Goal: Task Accomplishment & Management: Manage account settings

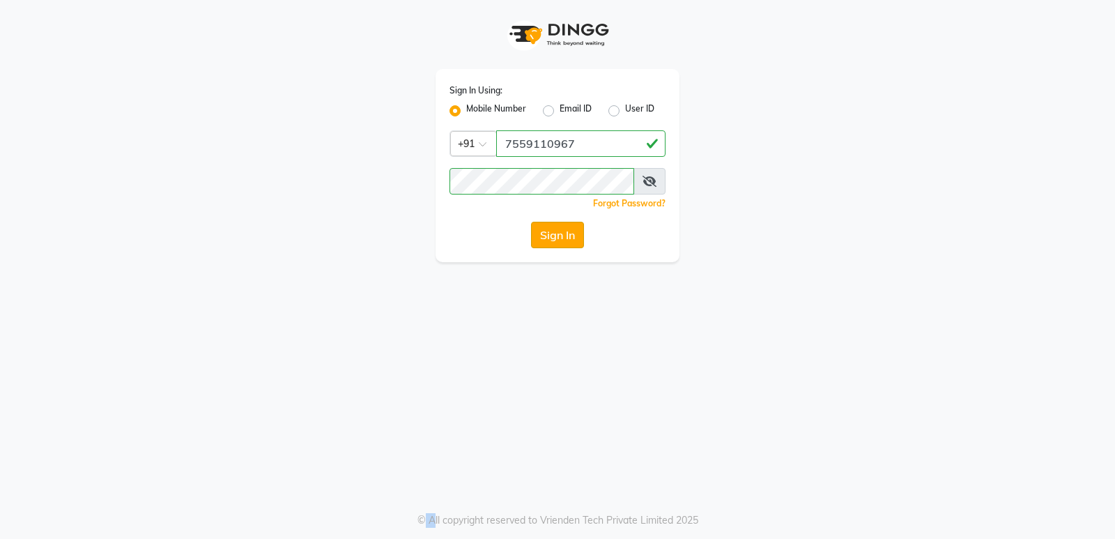
click at [557, 227] on button "Sign In" at bounding box center [557, 235] width 53 height 26
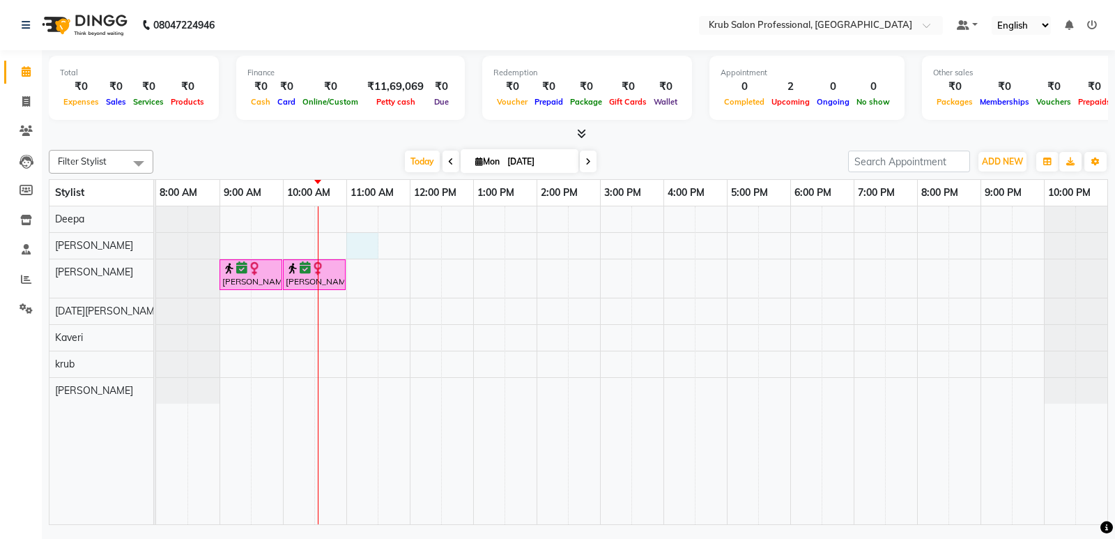
click at [371, 238] on div "[PERSON_NAME], TK02, 09:00 AM-10:00 AM, Hair Treatments - [DEMOGRAPHIC_DATA] Ha…" at bounding box center [631, 365] width 951 height 318
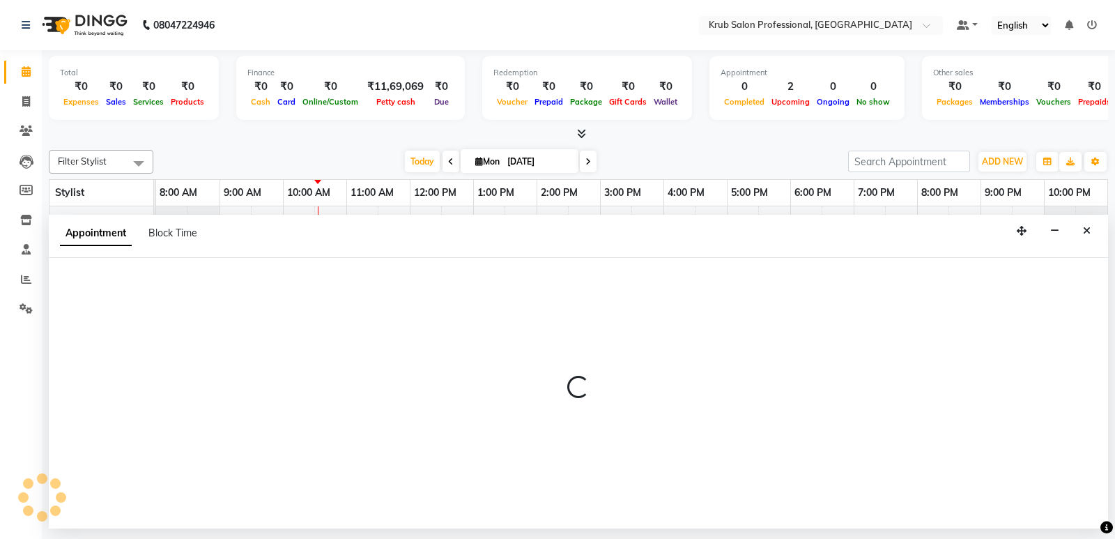
select select "66021"
select select "tentative"
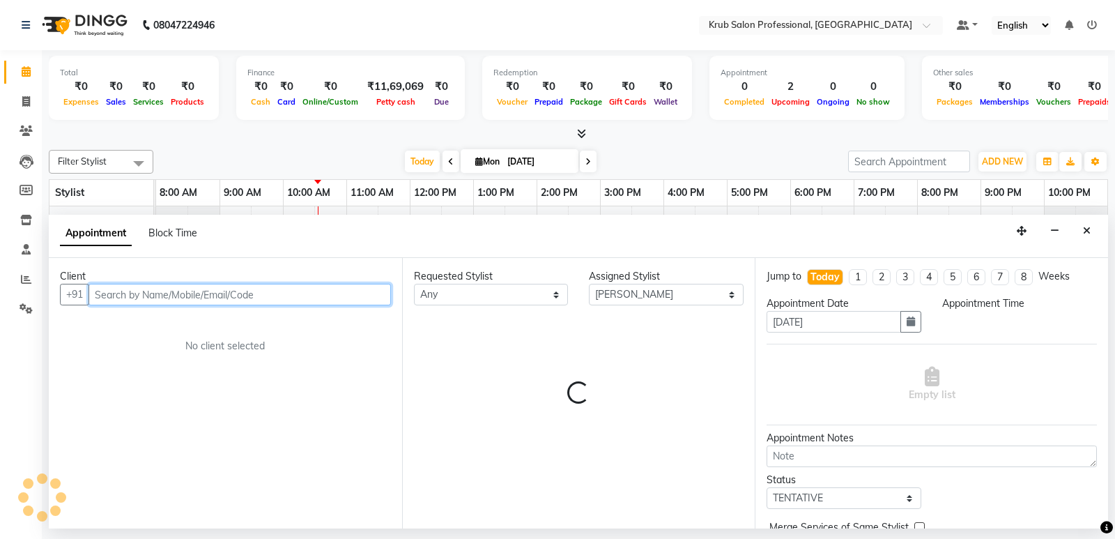
select select "660"
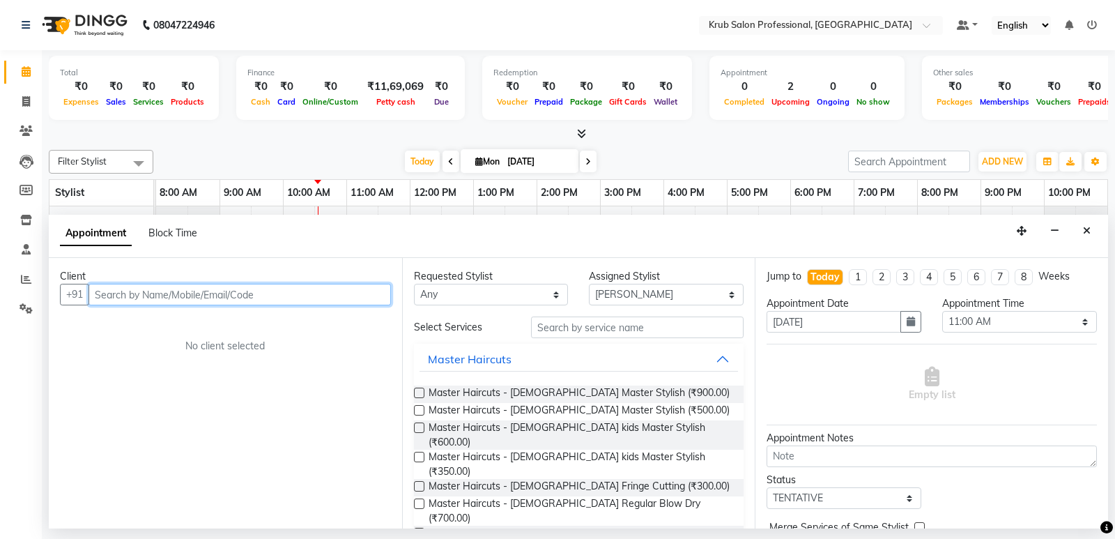
click at [114, 296] on input "text" at bounding box center [239, 295] width 302 height 22
click at [121, 293] on input "text" at bounding box center [239, 295] width 302 height 22
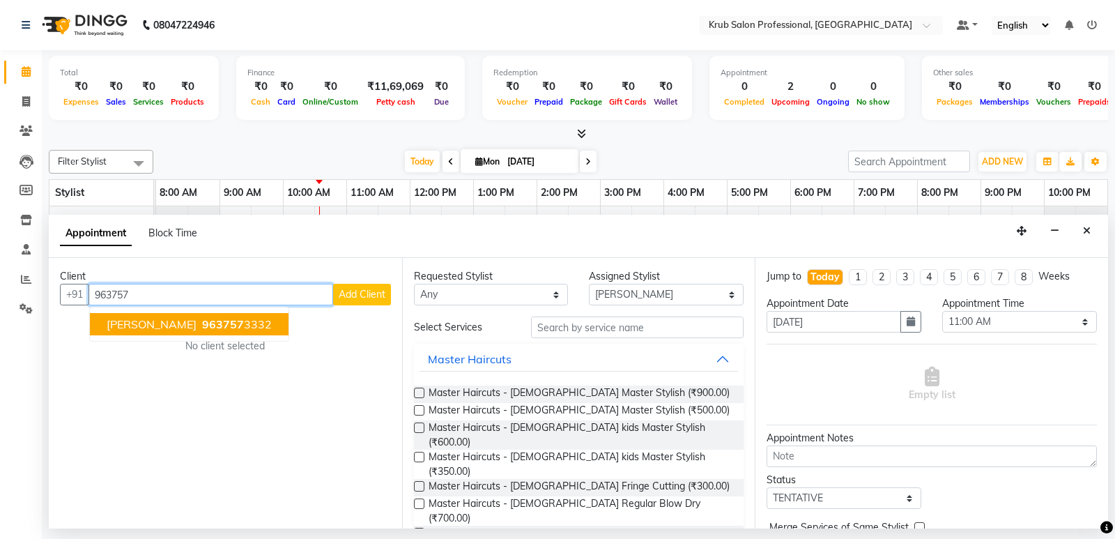
click at [153, 324] on span "[PERSON_NAME]" at bounding box center [152, 324] width 90 height 14
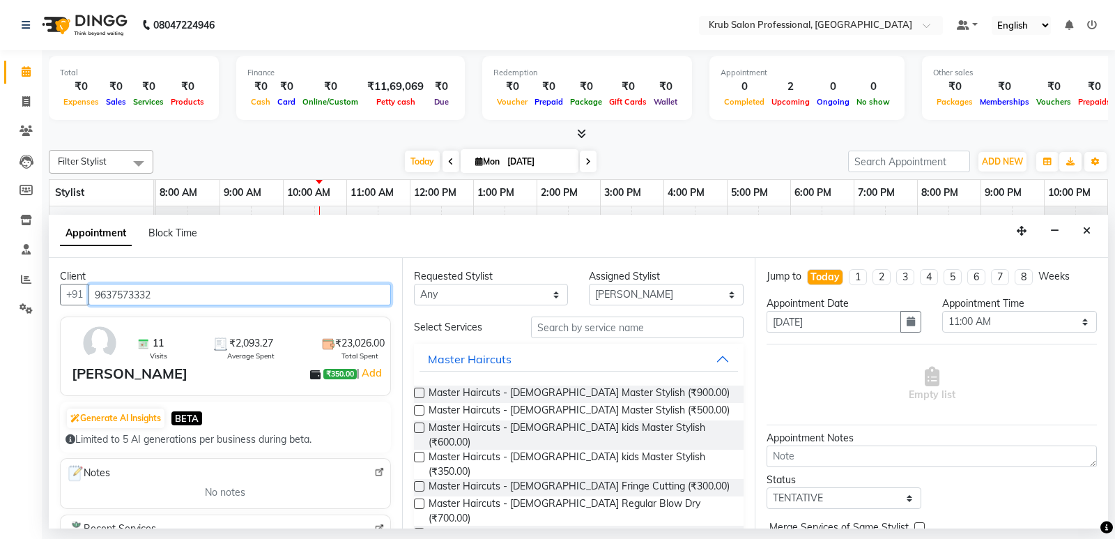
type input "9637573332"
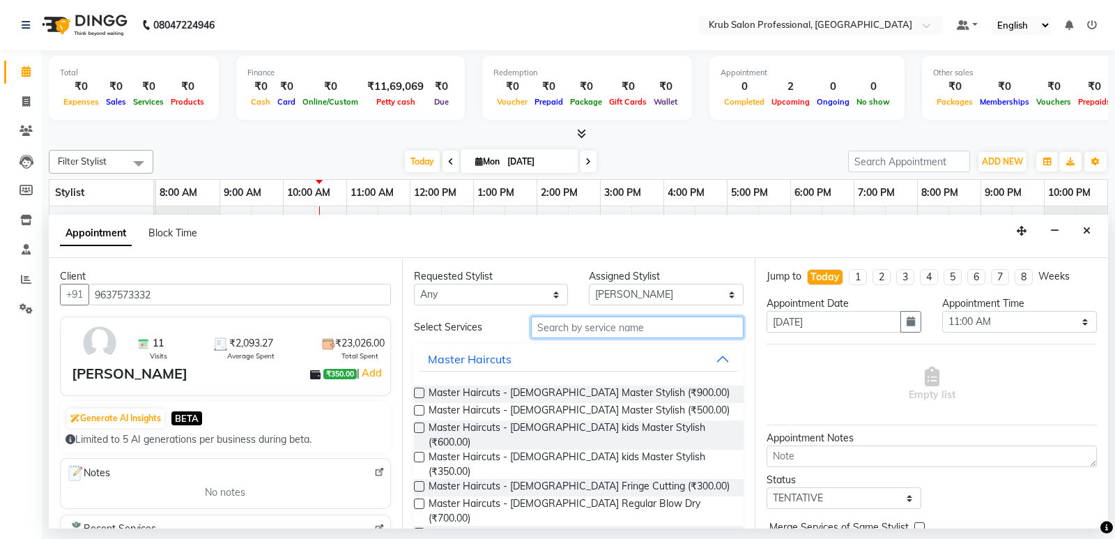
click at [584, 324] on input "text" at bounding box center [637, 327] width 213 height 22
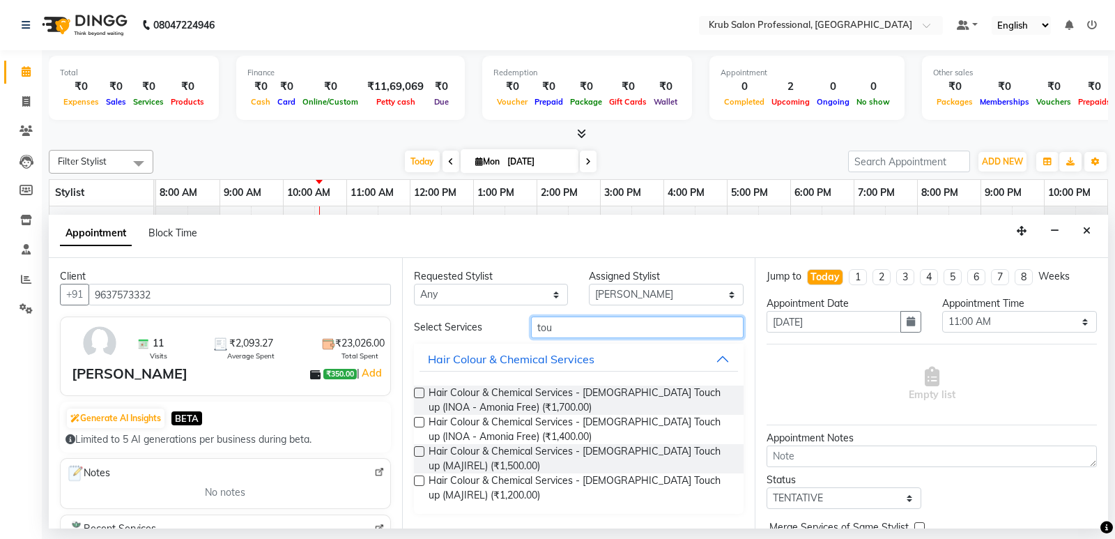
type input "tou"
click at [419, 391] on label at bounding box center [419, 392] width 10 height 10
click at [419, 391] on input "checkbox" at bounding box center [418, 393] width 9 height 9
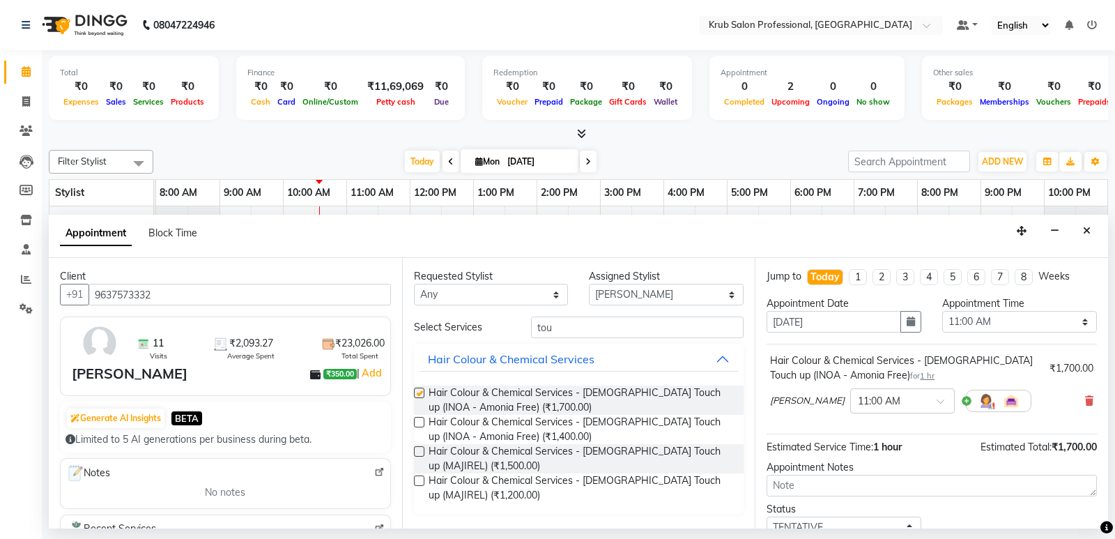
checkbox input "false"
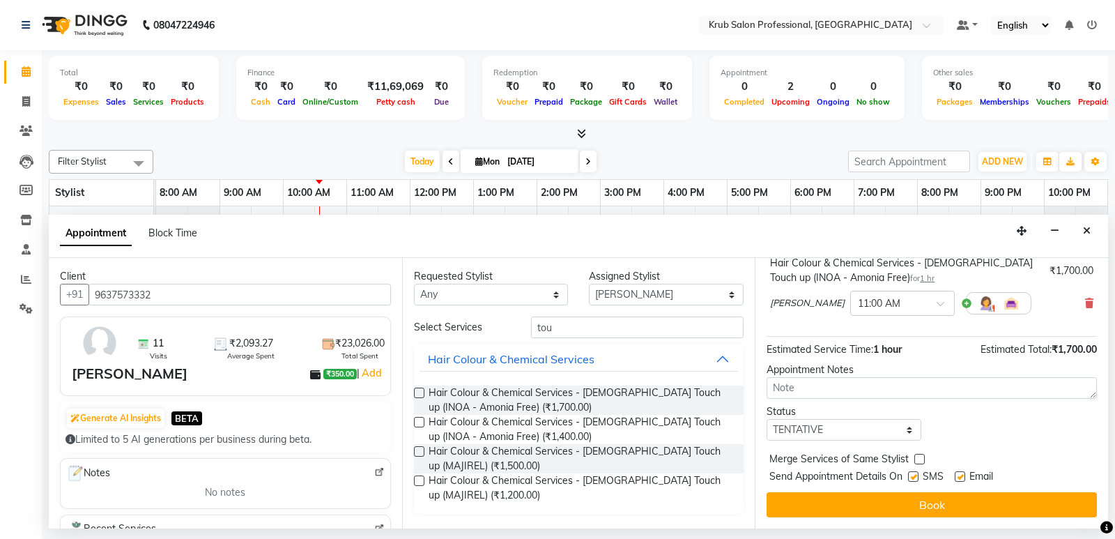
click at [960, 475] on label at bounding box center [959, 476] width 10 height 10
click at [960, 475] on input "checkbox" at bounding box center [958, 477] width 9 height 9
checkbox input "false"
click at [913, 473] on label at bounding box center [913, 476] width 10 height 10
click at [913, 473] on input "checkbox" at bounding box center [912, 477] width 9 height 9
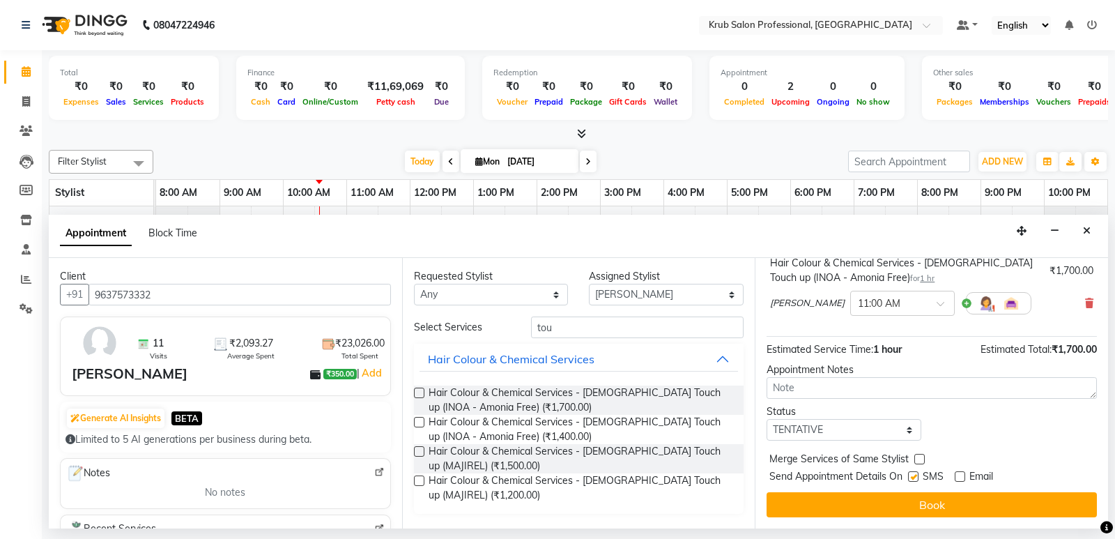
checkbox input "false"
click at [927, 500] on button "Book" at bounding box center [931, 504] width 330 height 25
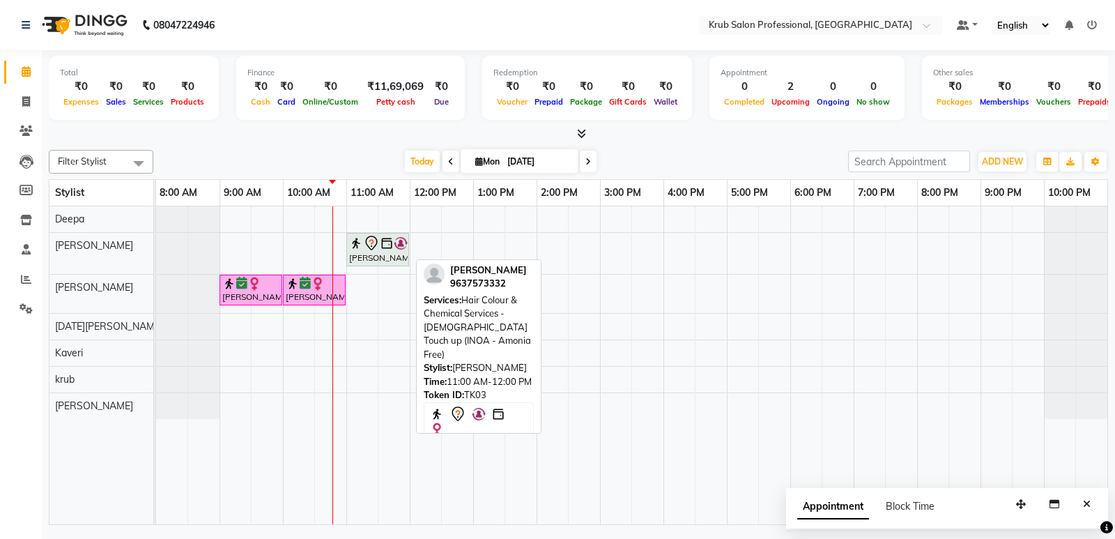
click at [372, 252] on div "[PERSON_NAME], TK03, 11:00 AM-12:00 PM, Hair Colour & Chemical Services - [DEMO…" at bounding box center [378, 249] width 60 height 29
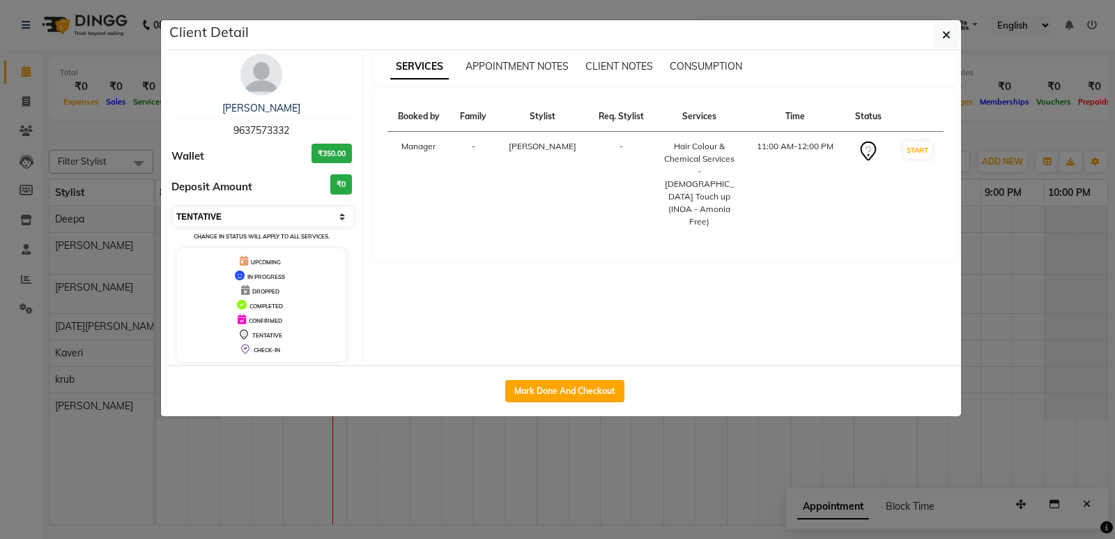
click at [283, 215] on select "Select IN SERVICE CONFIRMED TENTATIVE CHECK IN MARK DONE DROPPED UPCOMING" at bounding box center [263, 217] width 180 height 20
select select "6"
click at [173, 207] on select "Select IN SERVICE CONFIRMED TENTATIVE CHECK IN MARK DONE DROPPED UPCOMING" at bounding box center [263, 217] width 180 height 20
click at [952, 36] on button "button" at bounding box center [946, 35] width 26 height 26
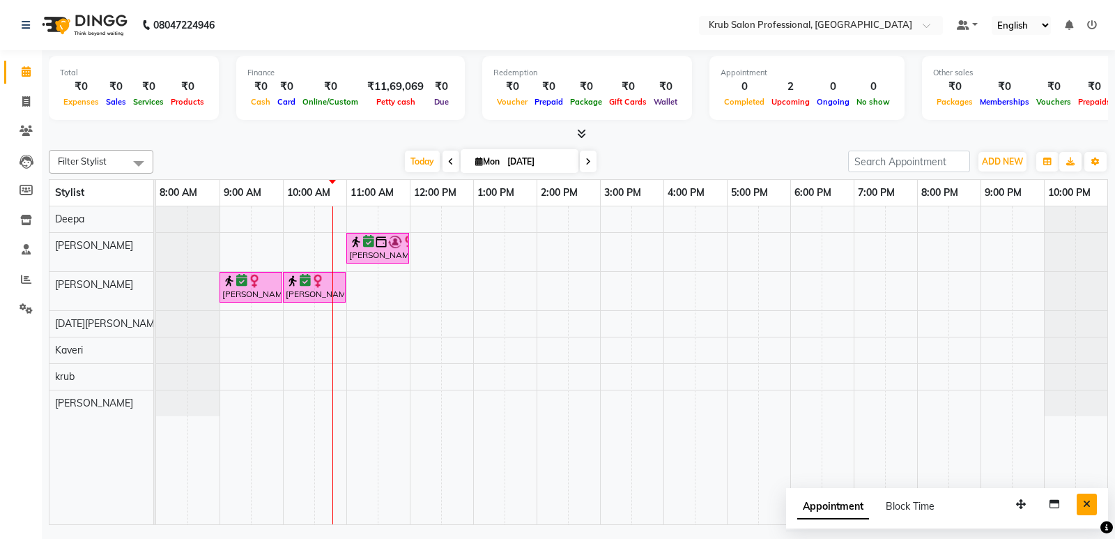
click at [1092, 497] on button "Close" at bounding box center [1086, 504] width 20 height 22
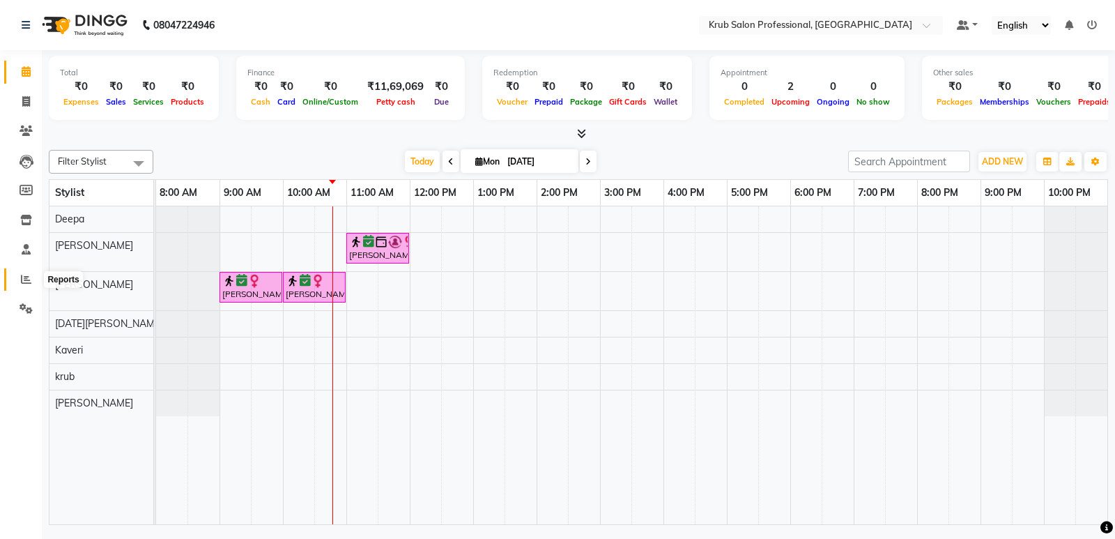
click at [24, 279] on icon at bounding box center [26, 279] width 10 height 10
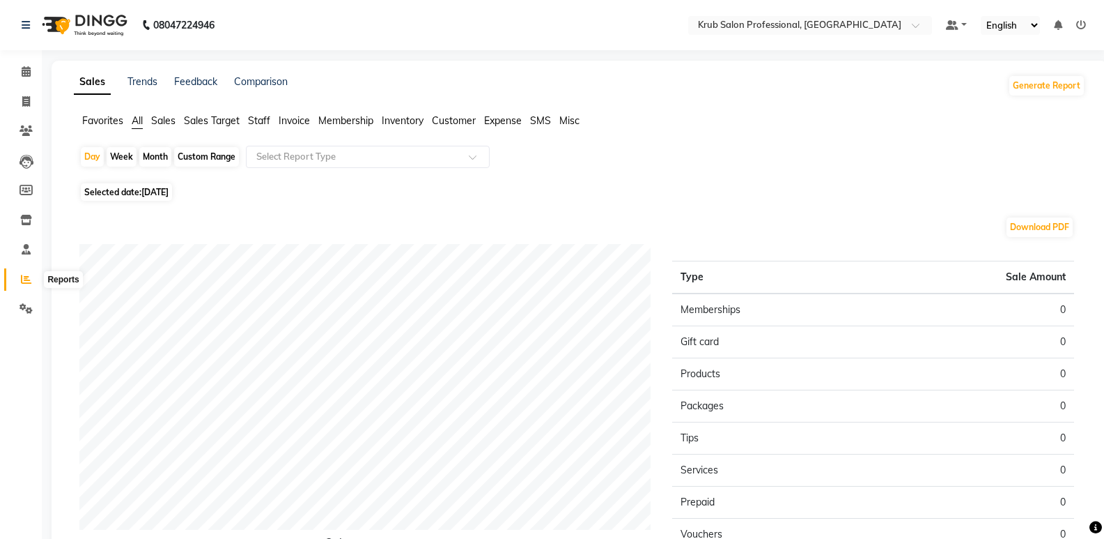
click at [28, 278] on icon at bounding box center [26, 279] width 10 height 10
click at [205, 156] on div "Custom Range" at bounding box center [206, 157] width 65 height 20
select select "9"
select select "2025"
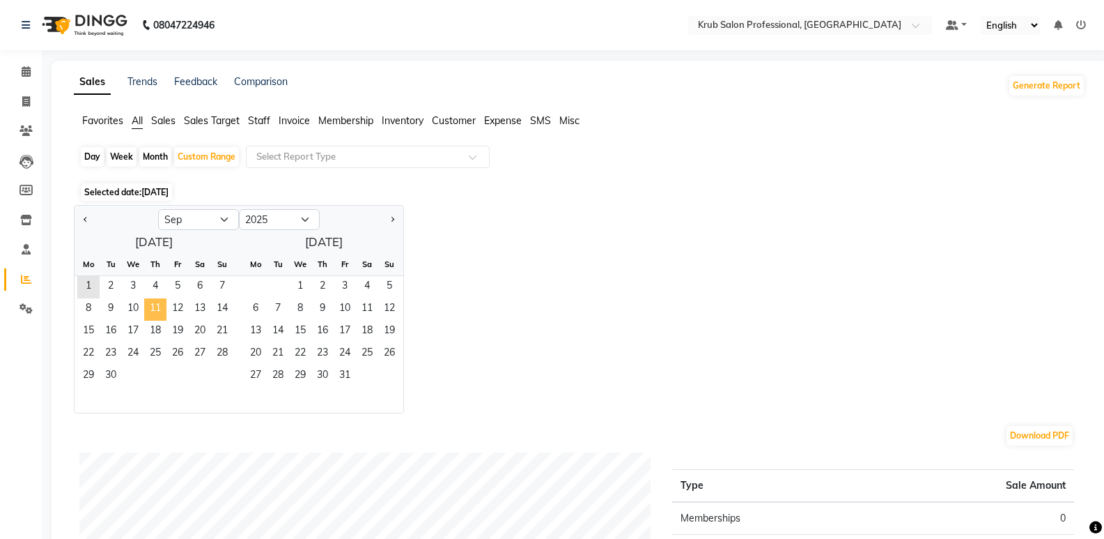
click at [164, 311] on span "11" at bounding box center [155, 309] width 22 height 22
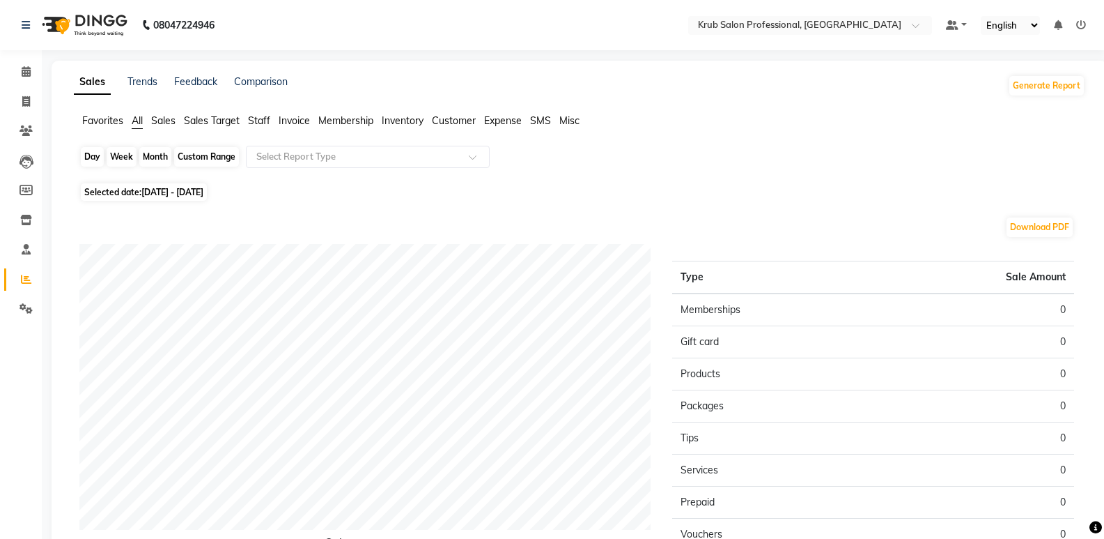
click at [210, 160] on div "Custom Range" at bounding box center [206, 157] width 65 height 20
select select "9"
select select "2025"
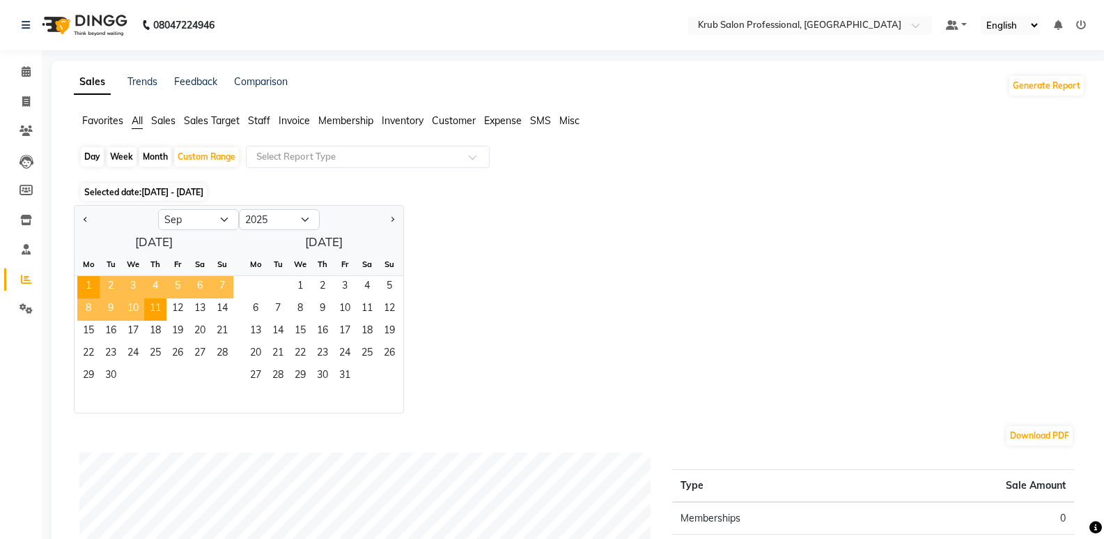
click at [79, 217] on div at bounding box center [117, 219] width 84 height 22
click at [84, 220] on span "Previous month" at bounding box center [86, 218] width 5 height 5
select select "8"
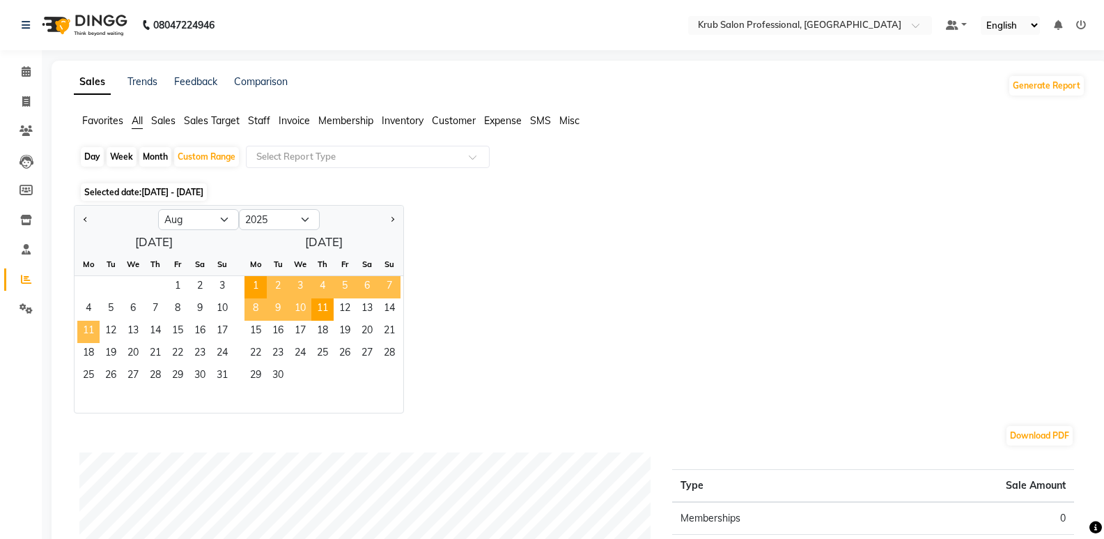
click at [86, 327] on span "11" at bounding box center [88, 331] width 22 height 22
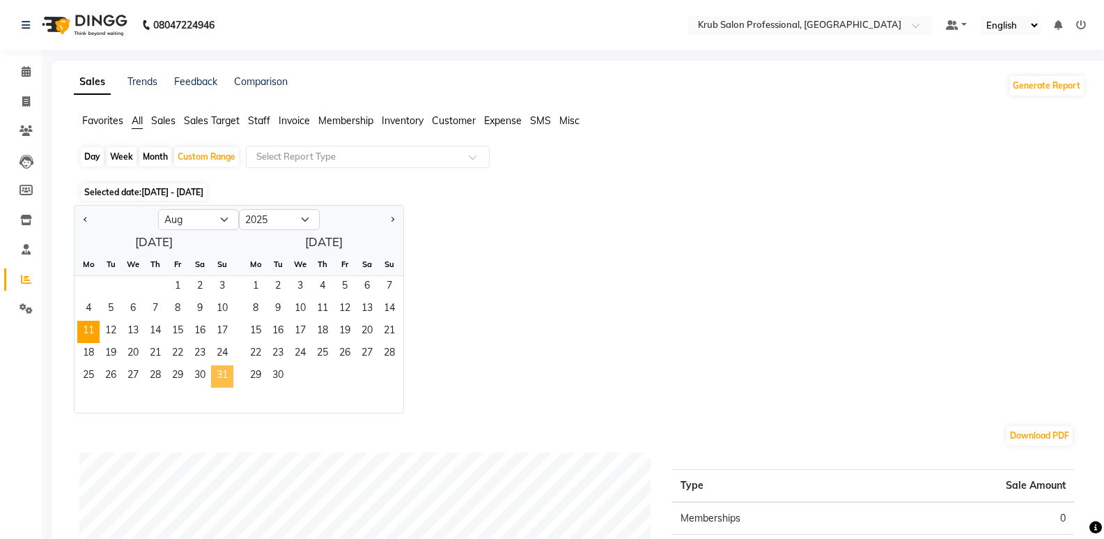
click at [222, 376] on span "31" at bounding box center [222, 376] width 22 height 22
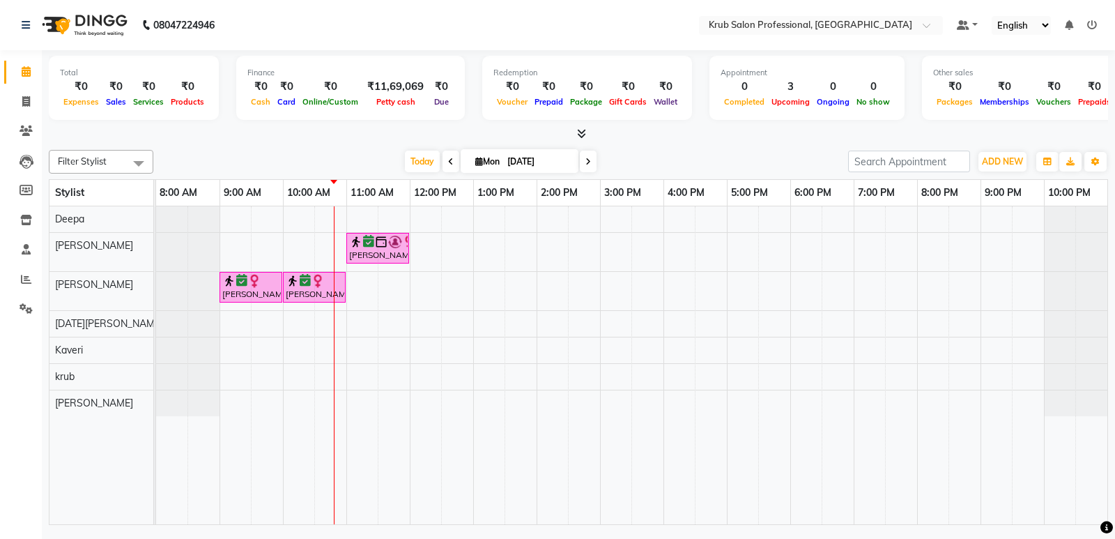
drag, startPoint x: 650, startPoint y: 157, endPoint x: 632, endPoint y: 150, distance: 19.4
click at [632, 150] on div "Filter Stylist Select All Deepa [PERSON_NAME] [DATE][PERSON_NAME] [PERSON_NAME]…" at bounding box center [578, 162] width 1059 height 24
drag, startPoint x: 656, startPoint y: 158, endPoint x: 634, endPoint y: 155, distance: 21.9
click at [634, 155] on div "[DATE] [DATE]" at bounding box center [500, 161] width 681 height 21
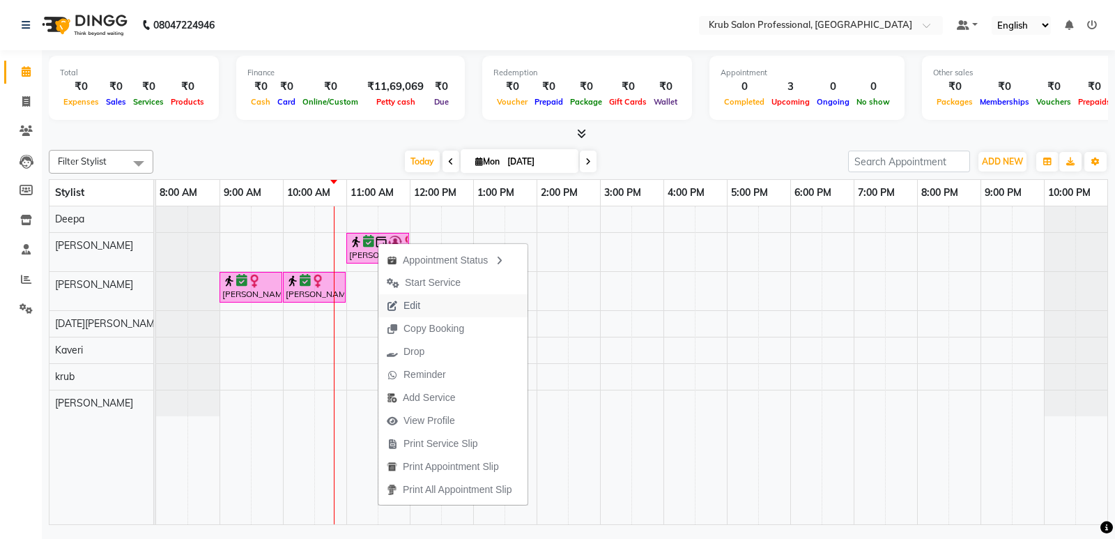
click at [420, 305] on span "Edit" at bounding box center [411, 305] width 17 height 15
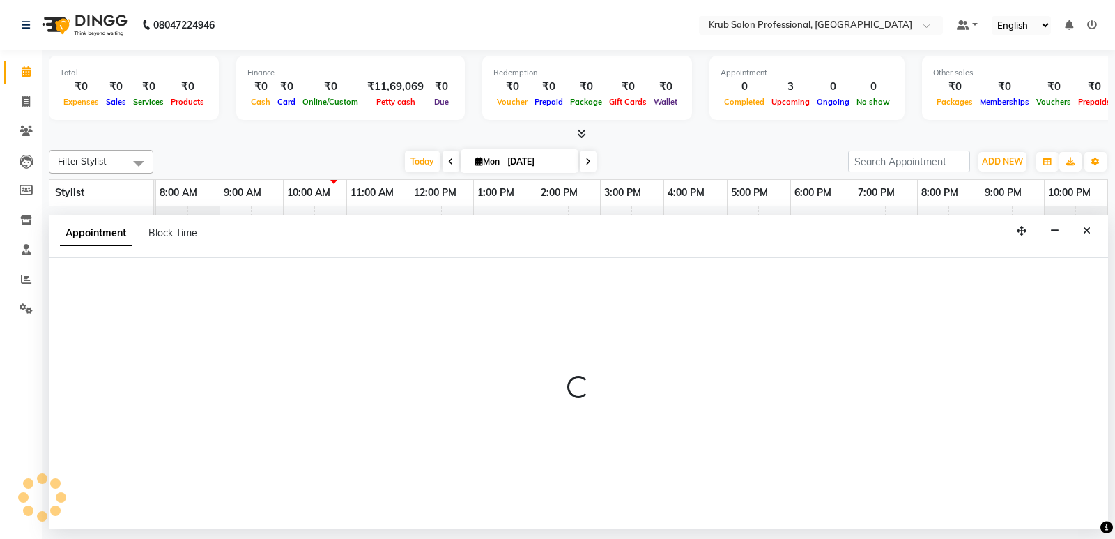
select select "tentative"
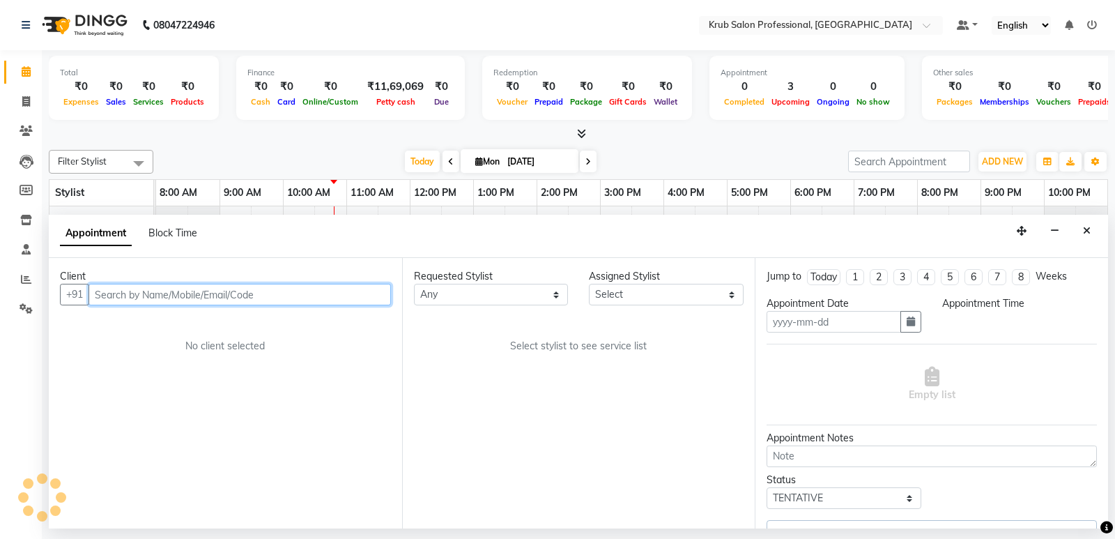
type input "[DATE]"
select select "confirm booking"
select select "660"
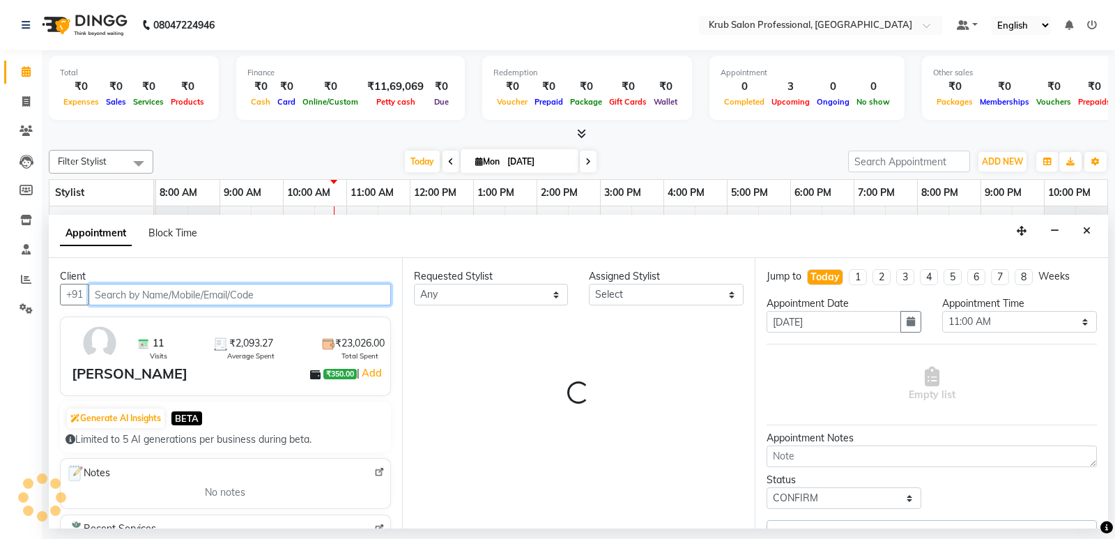
select select "66021"
select select "3755"
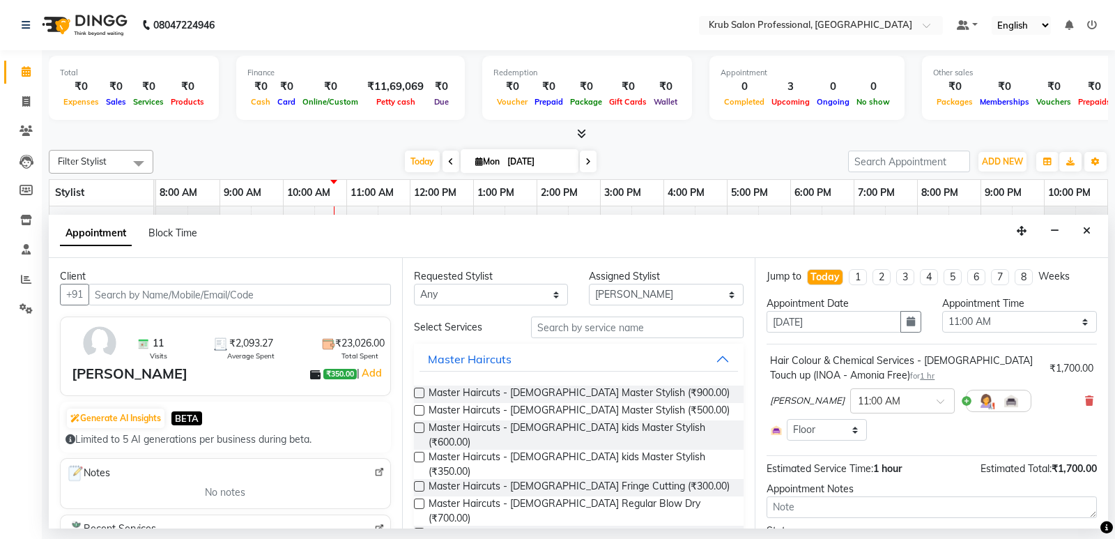
click at [419, 391] on label at bounding box center [419, 392] width 10 height 10
click at [419, 391] on input "checkbox" at bounding box center [418, 393] width 9 height 9
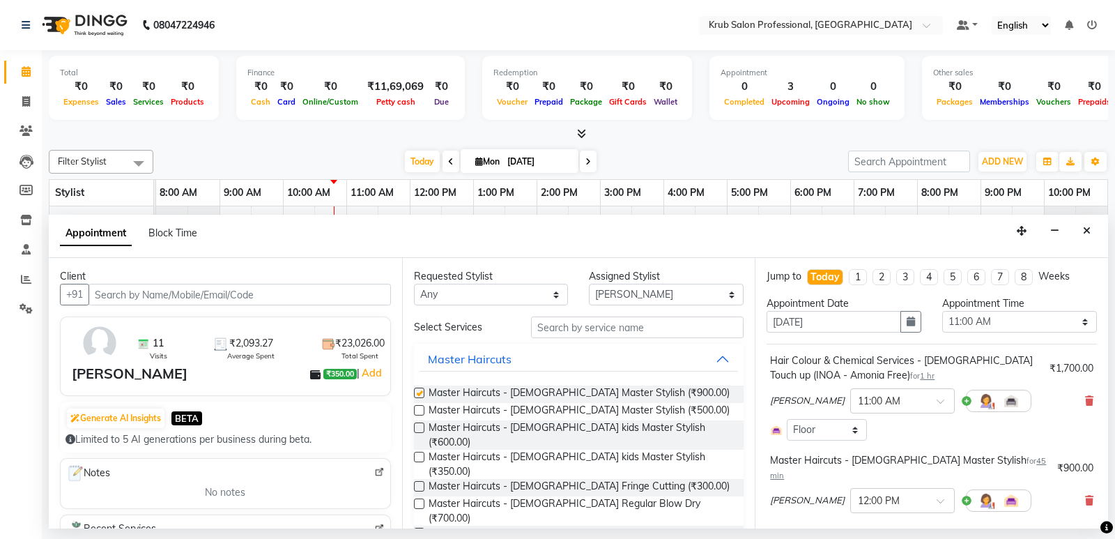
checkbox input "false"
click at [1085, 403] on icon at bounding box center [1089, 401] width 8 height 10
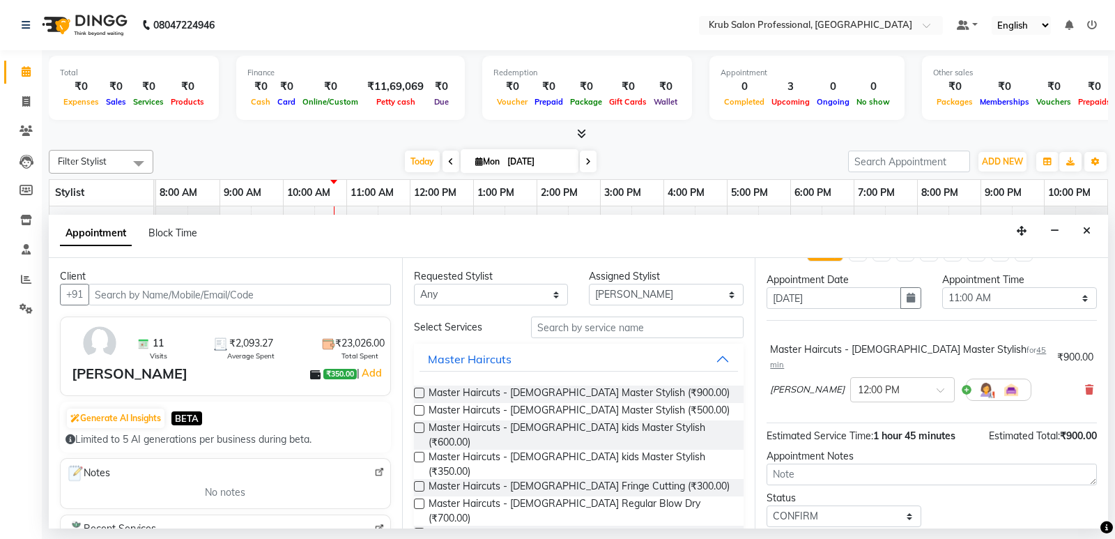
scroll to position [55, 0]
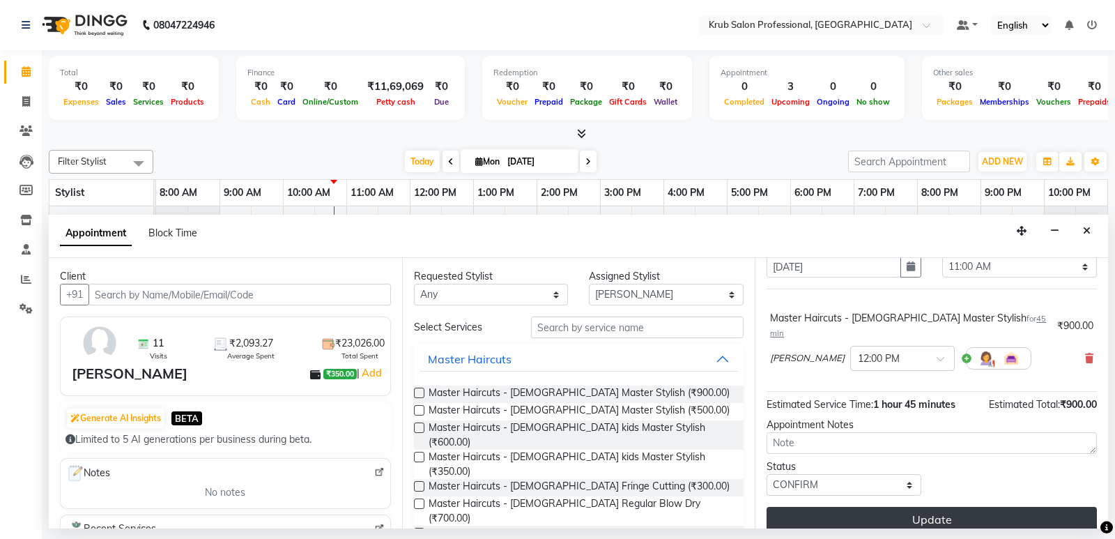
click at [923, 507] on button "Update" at bounding box center [931, 519] width 330 height 25
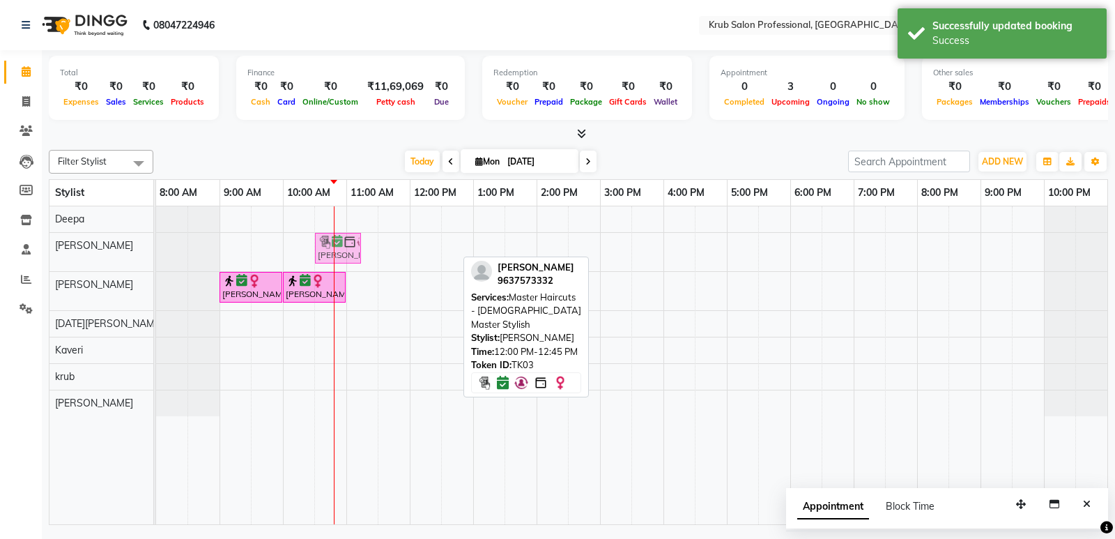
drag, startPoint x: 428, startPoint y: 251, endPoint x: 348, endPoint y: 254, distance: 79.5
click at [156, 254] on div "[PERSON_NAME], TK03, 12:00 PM-12:45 PM, Master Haircuts - [DEMOGRAPHIC_DATA] Ma…" at bounding box center [156, 252] width 0 height 38
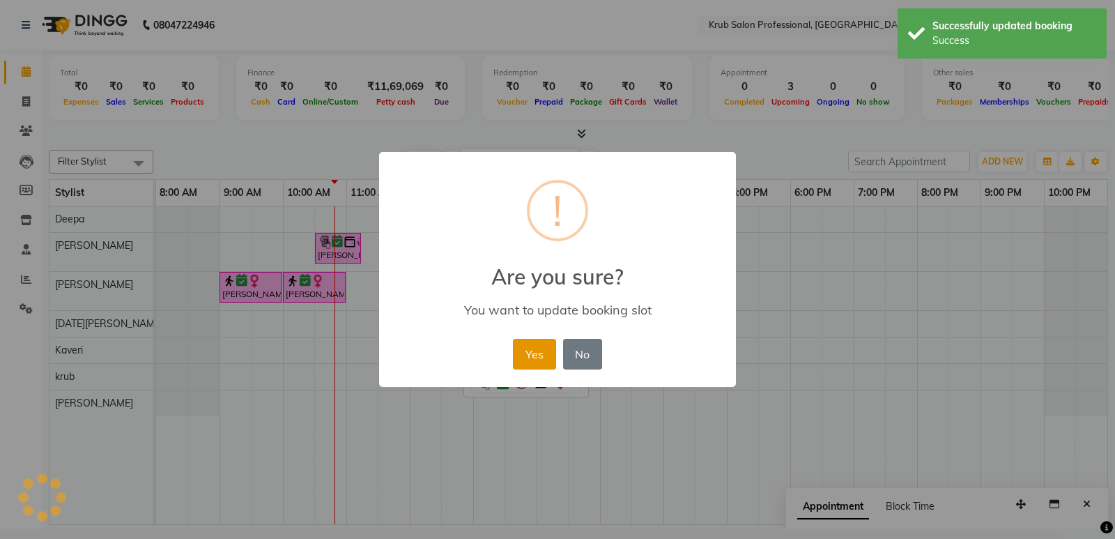
click at [531, 348] on button "Yes" at bounding box center [534, 354] width 42 height 31
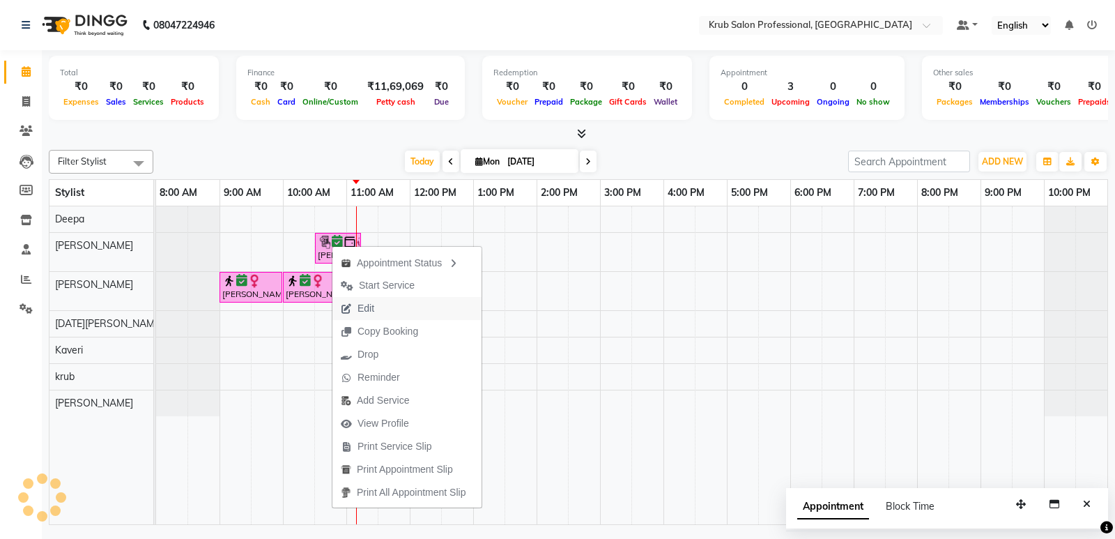
click at [371, 304] on span "Edit" at bounding box center [365, 308] width 17 height 15
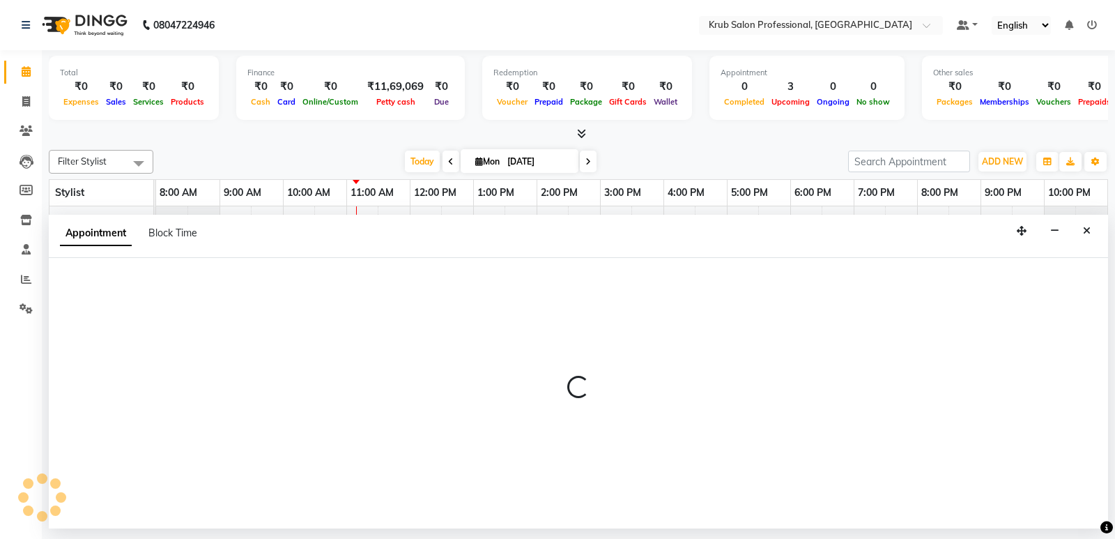
select select "tentative"
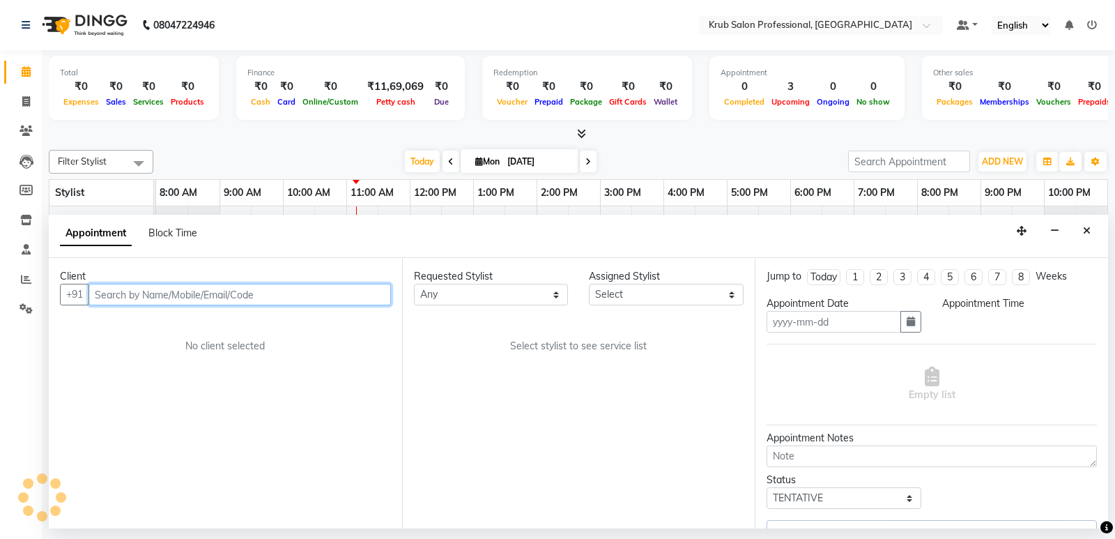
type input "[DATE]"
select select "confirm booking"
select select "630"
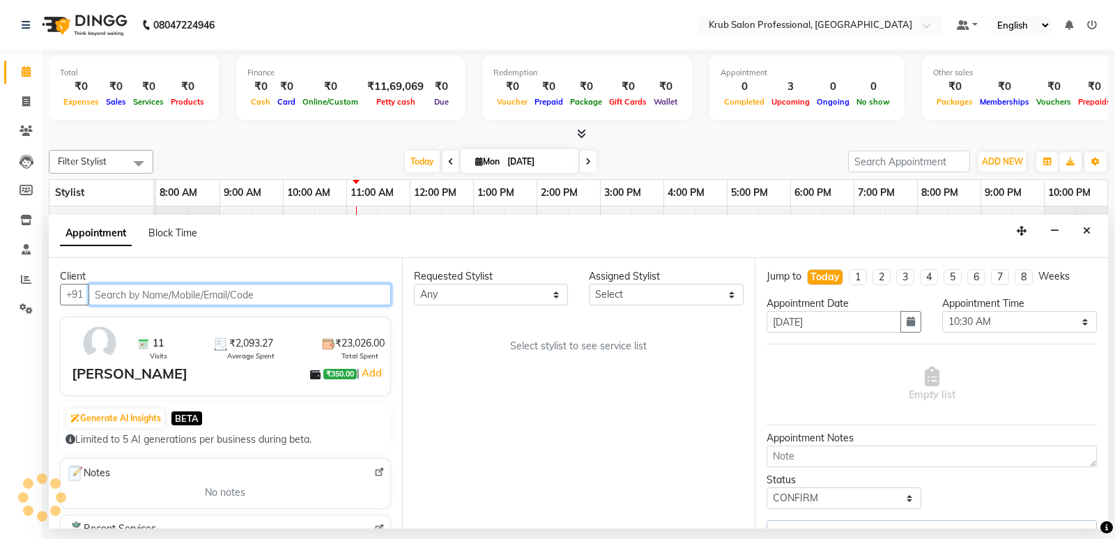
select select "66021"
select select "3755"
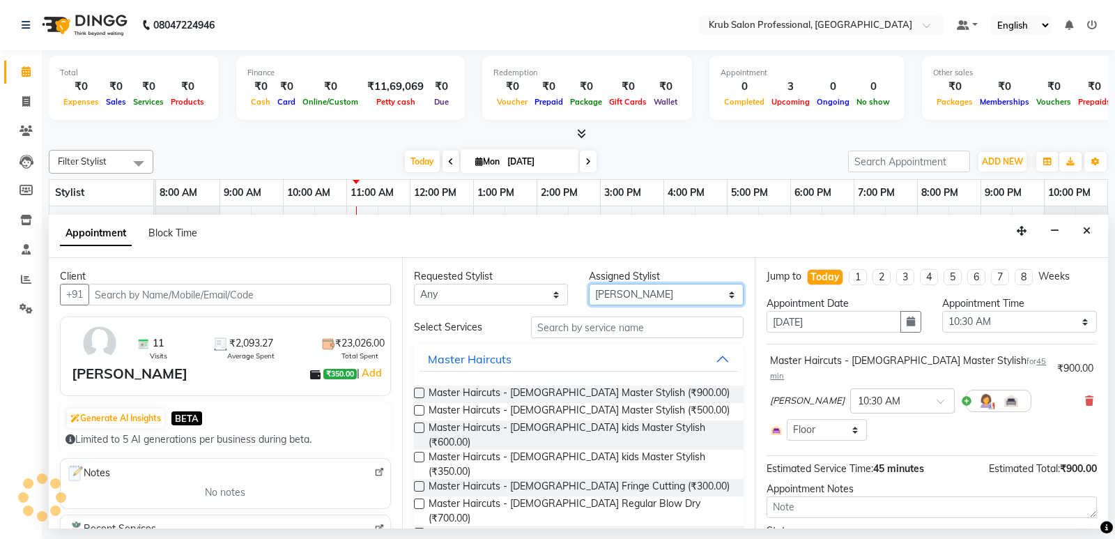
click at [641, 297] on select "Select Deepa [DATE][PERSON_NAME] [PERSON_NAME] [PERSON_NAME] [PERSON_NAME]" at bounding box center [666, 295] width 155 height 22
select select "66022"
click at [589, 284] on select "Select Deepa [DATE][PERSON_NAME] [PERSON_NAME] [PERSON_NAME] [PERSON_NAME]" at bounding box center [666, 295] width 155 height 22
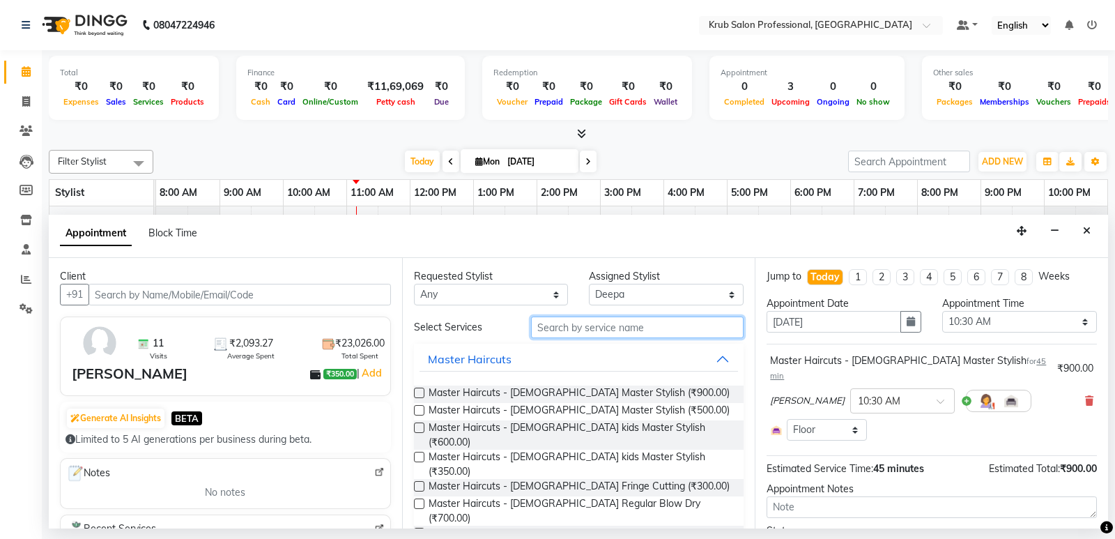
click at [573, 326] on input "text" at bounding box center [637, 327] width 213 height 22
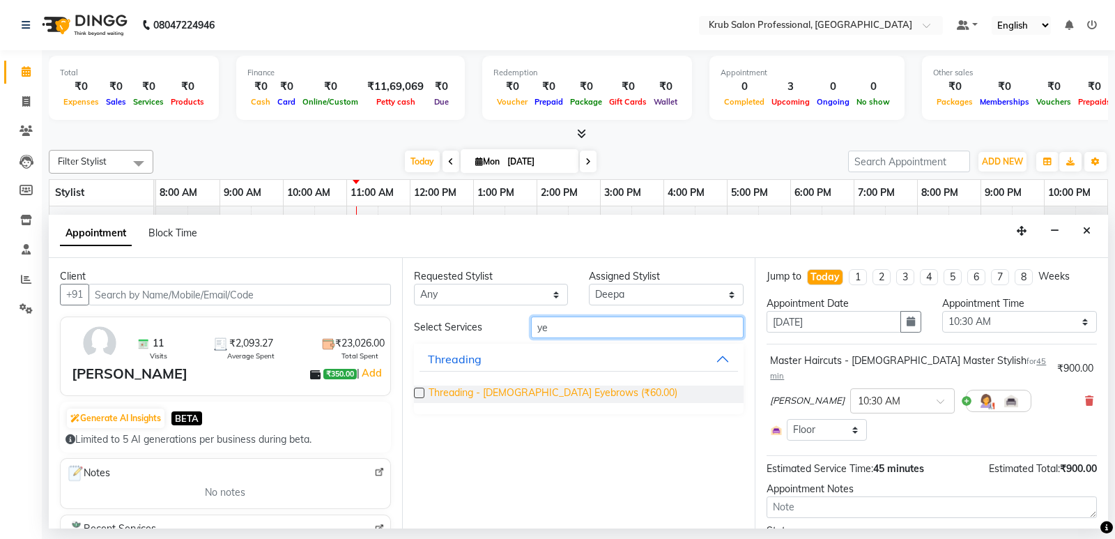
type input "ye"
click at [572, 389] on span "Threading - [DEMOGRAPHIC_DATA] Eyebrows (₹60.00)" at bounding box center [552, 393] width 249 height 17
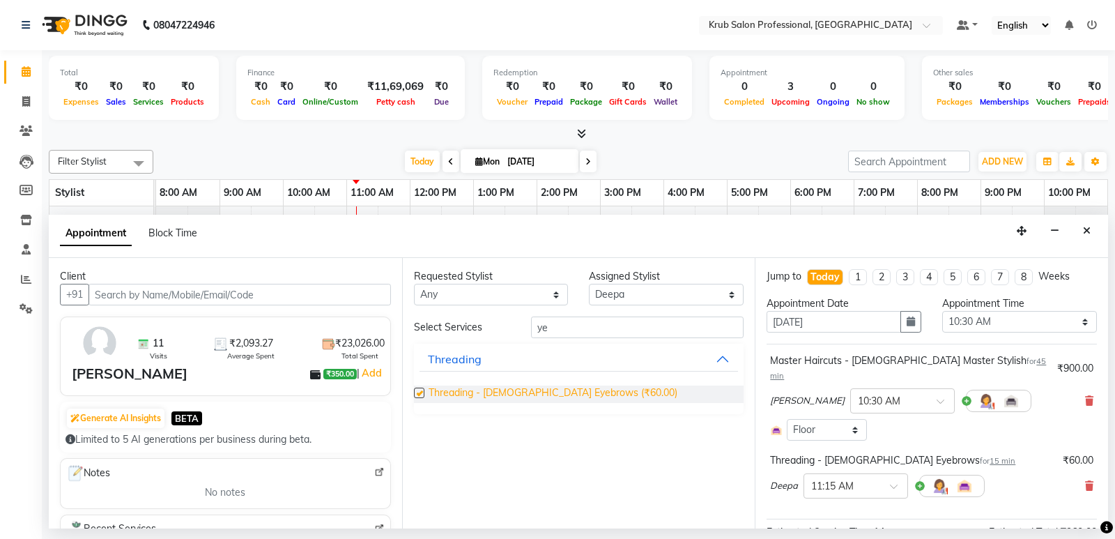
checkbox input "false"
click at [570, 328] on input "ye" at bounding box center [637, 327] width 213 height 22
type input "y"
type input "upp"
click at [569, 388] on span "Threading - [DEMOGRAPHIC_DATA] Upperlips (₹30.00)" at bounding box center [551, 393] width 247 height 17
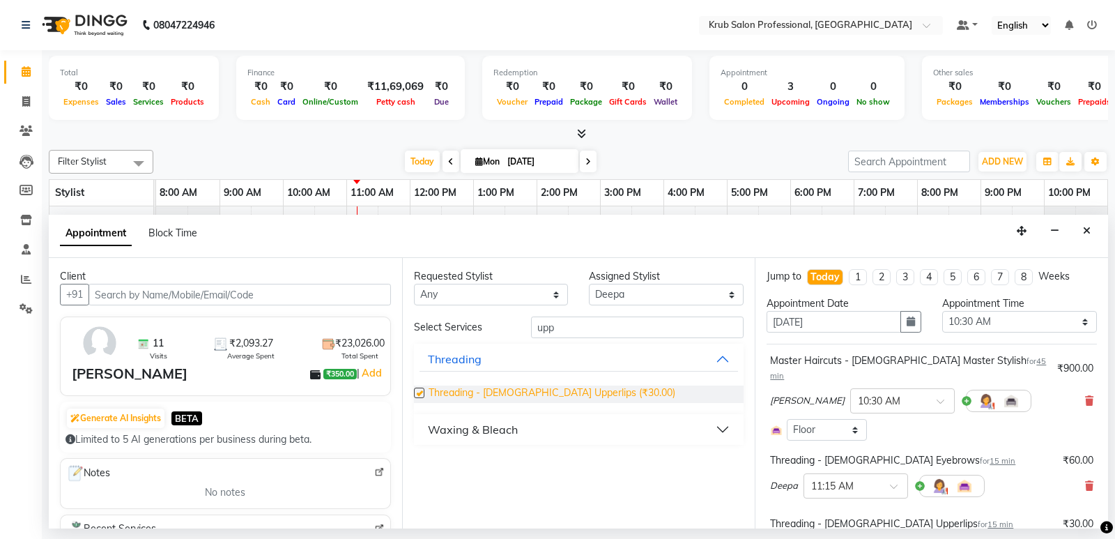
checkbox input "false"
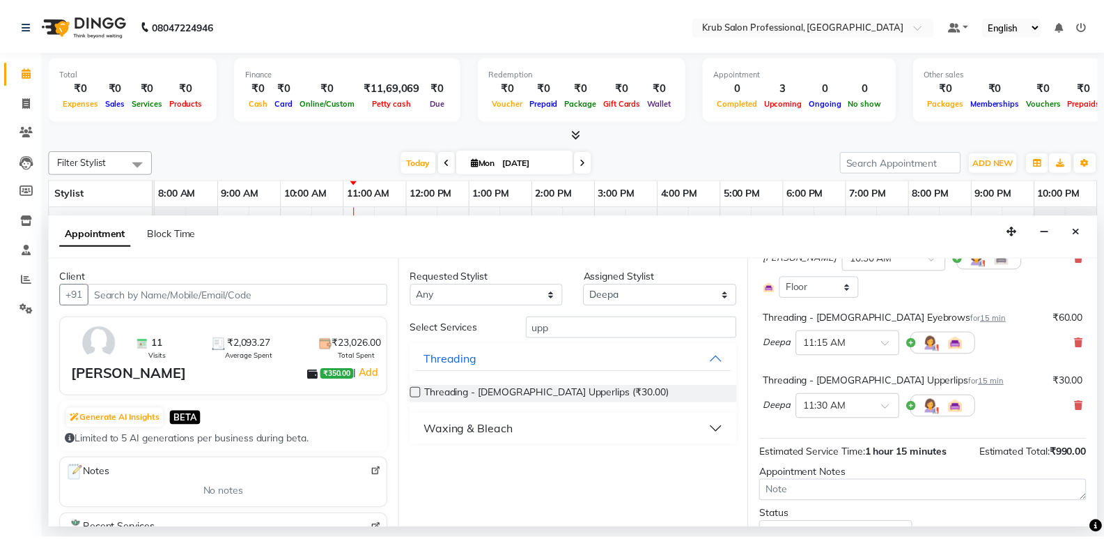
scroll to position [191, 0]
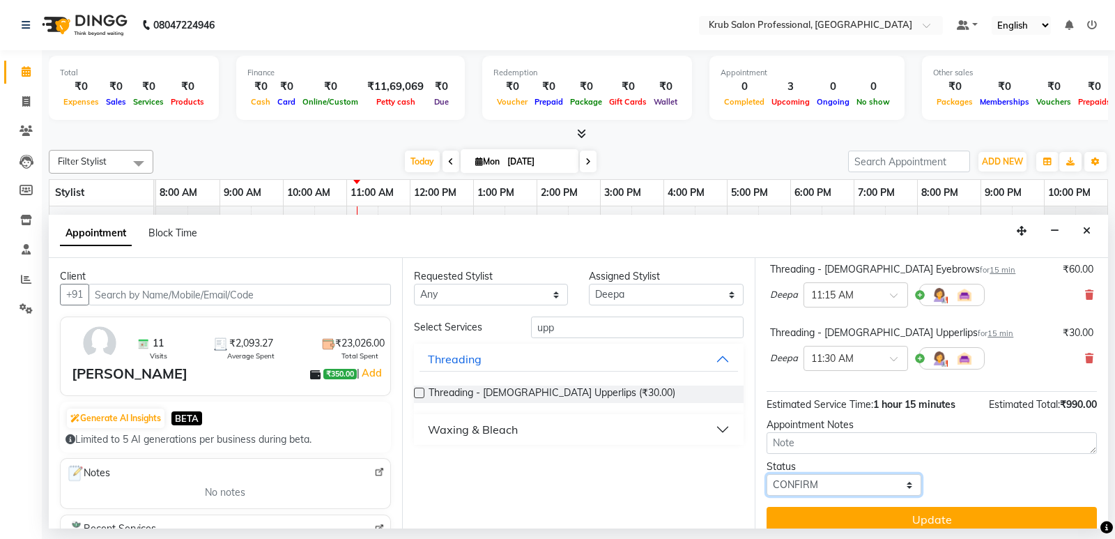
click at [847, 474] on select "Select TENTATIVE CONFIRM CHECK-IN UPCOMING" at bounding box center [843, 485] width 155 height 22
select select "check-in"
click at [766, 474] on select "Select TENTATIVE CONFIRM CHECK-IN UPCOMING" at bounding box center [843, 485] width 155 height 22
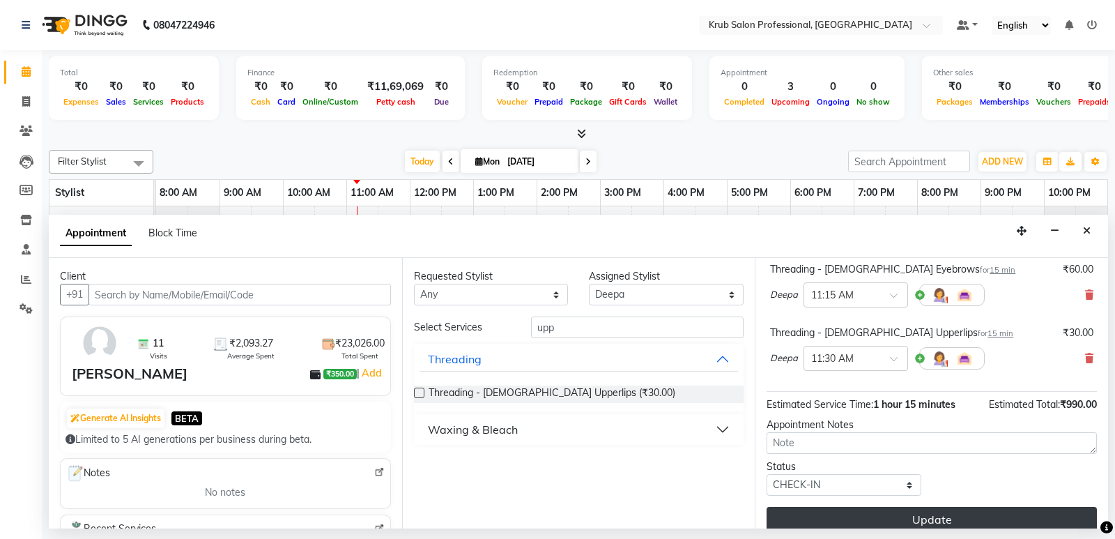
click at [861, 507] on button "Update" at bounding box center [931, 519] width 330 height 25
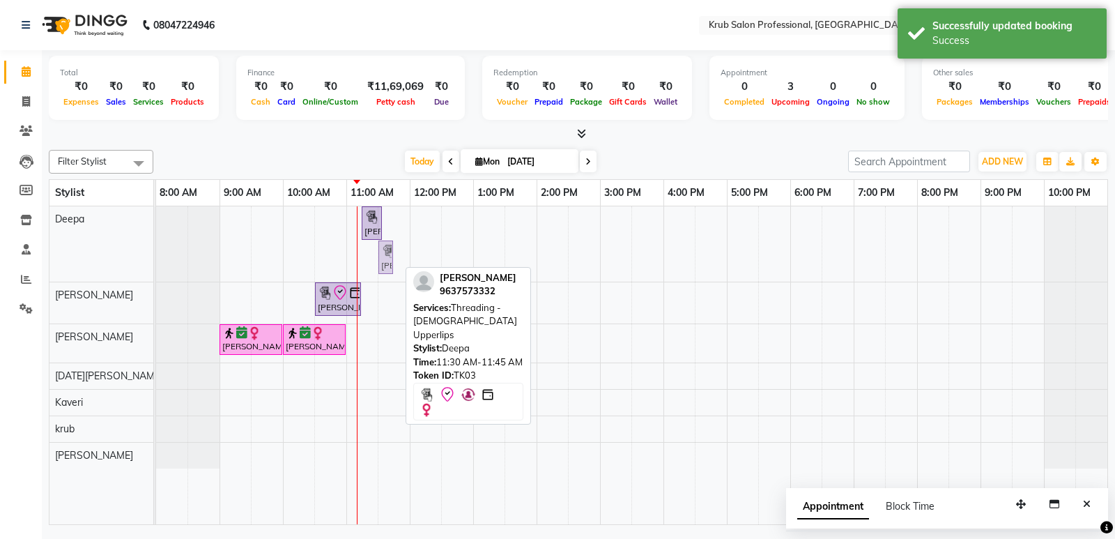
drag, startPoint x: 385, startPoint y: 255, endPoint x: 396, endPoint y: 221, distance: 35.9
click at [396, 221] on div "[PERSON_NAME], TK03, 11:15 AM-11:30 AM, Threading - [DEMOGRAPHIC_DATA] Eyebrows…" at bounding box center [631, 365] width 951 height 318
drag, startPoint x: 382, startPoint y: 257, endPoint x: 395, endPoint y: 215, distance: 43.6
click at [395, 215] on div "[PERSON_NAME], TK03, 11:15 AM-11:30 AM, Threading - [DEMOGRAPHIC_DATA] Eyebrows…" at bounding box center [631, 365] width 951 height 318
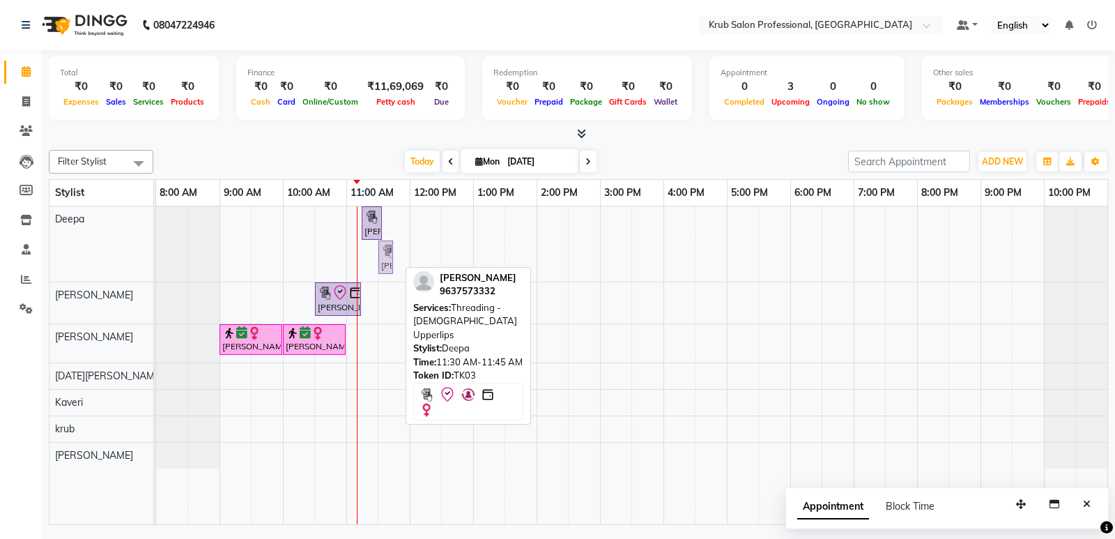
drag, startPoint x: 387, startPoint y: 253, endPoint x: 403, endPoint y: 208, distance: 48.3
click at [403, 208] on div "[PERSON_NAME], TK03, 11:15 AM-11:30 AM, Threading - [DEMOGRAPHIC_DATA] Eyebrows…" at bounding box center [631, 365] width 951 height 318
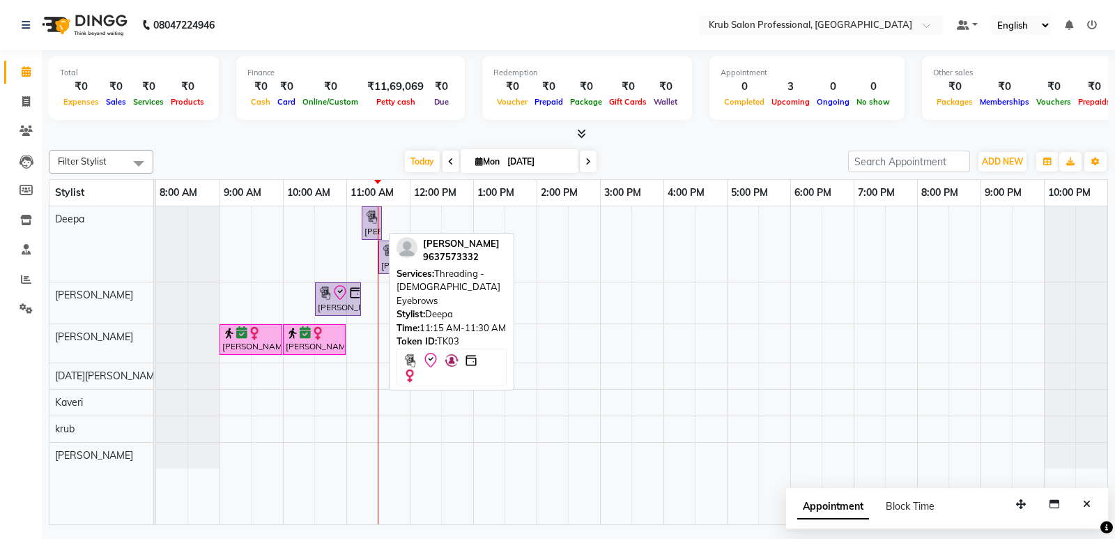
click at [365, 221] on img at bounding box center [371, 217] width 14 height 14
click at [374, 223] on img at bounding box center [371, 217] width 14 height 14
select select "6"
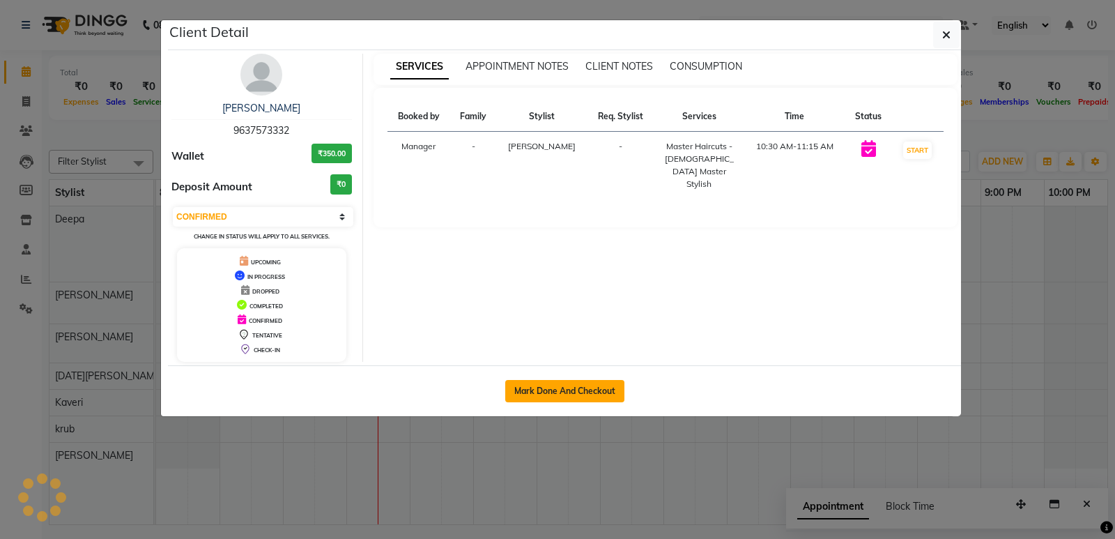
click at [579, 392] on button "Mark Done And Checkout" at bounding box center [564, 391] width 119 height 22
select select "service"
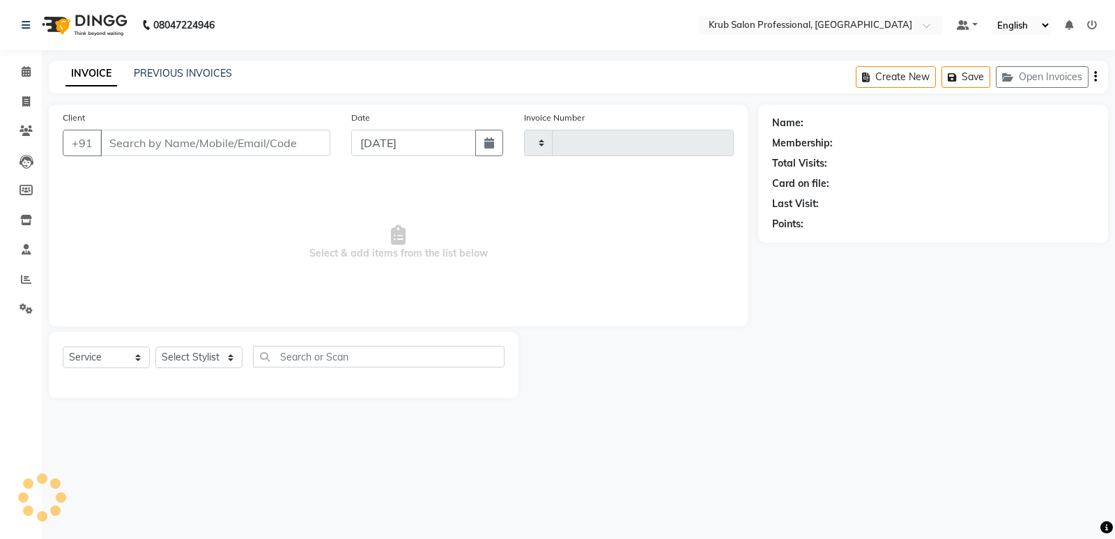
type input "1158"
select select "7490"
type input "9637573332"
select select "66021"
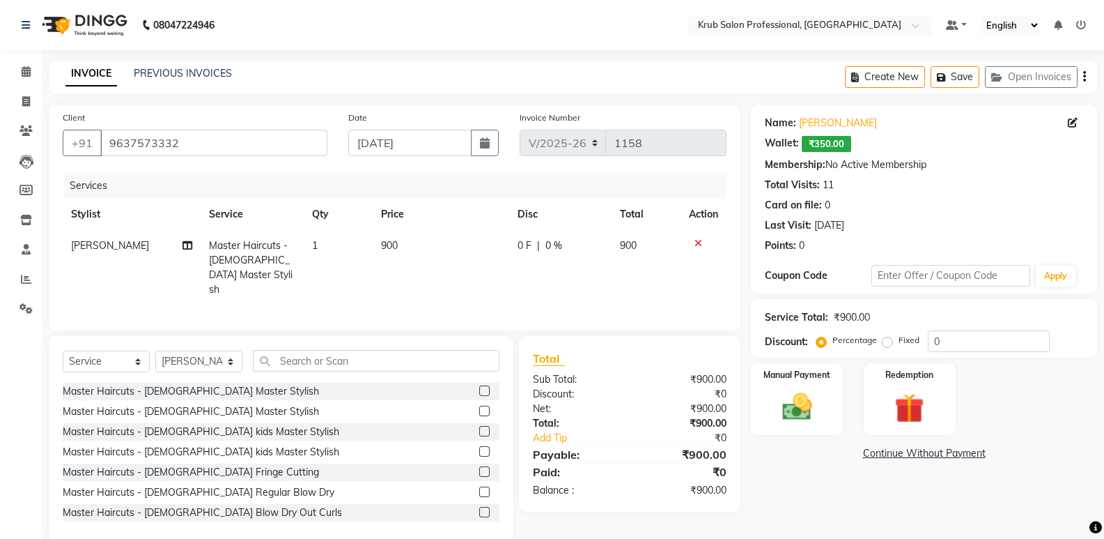
click at [285, 250] on span "Master Haircuts - [DEMOGRAPHIC_DATA] Master Stylish" at bounding box center [251, 267] width 84 height 56
select select "66021"
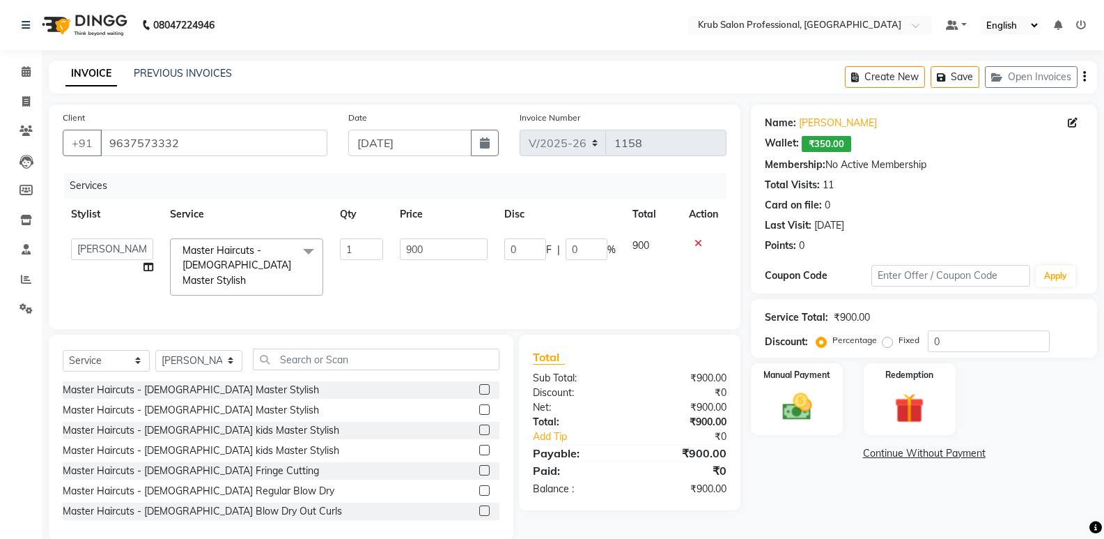
click at [394, 297] on div "Services Stylist Service Qty Price Disc Total Action Deepa [DATE][PERSON_NAME] …" at bounding box center [395, 244] width 664 height 142
click at [833, 495] on div "Name: [PERSON_NAME]: ₹350.00 Membership: No Active Membership Total Visits: 11 …" at bounding box center [929, 322] width 357 height 435
click at [223, 358] on select "Select Stylist Deepa [DATE][PERSON_NAME] [PERSON_NAME] Manager Owner [PERSON_NA…" at bounding box center [198, 361] width 87 height 22
select select "66022"
click at [155, 350] on select "Select Stylist Deepa [DATE][PERSON_NAME] [PERSON_NAME] Manager Owner [PERSON_NA…" at bounding box center [198, 361] width 87 height 22
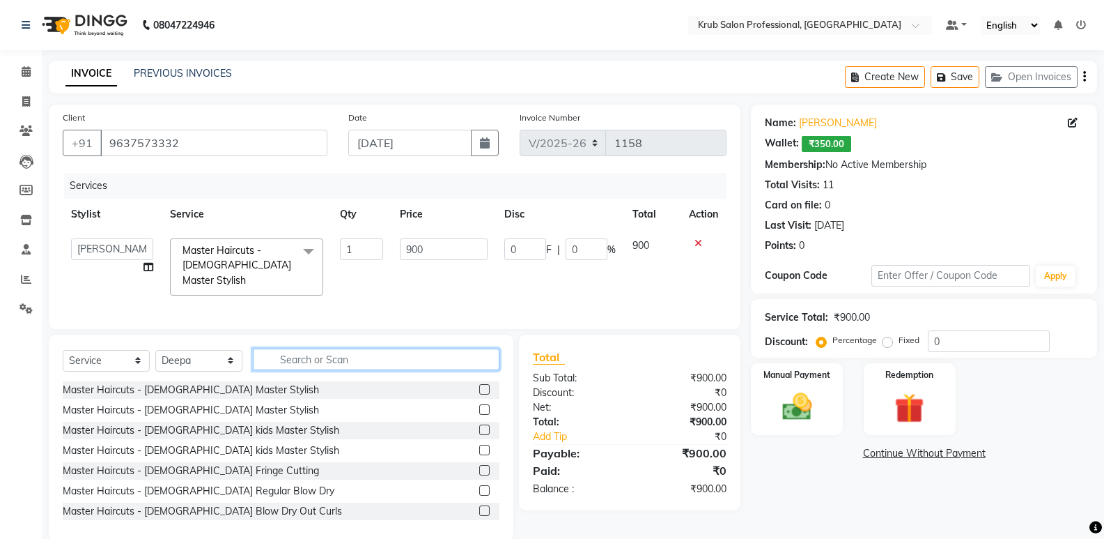
click at [272, 357] on input "text" at bounding box center [376, 359] width 247 height 22
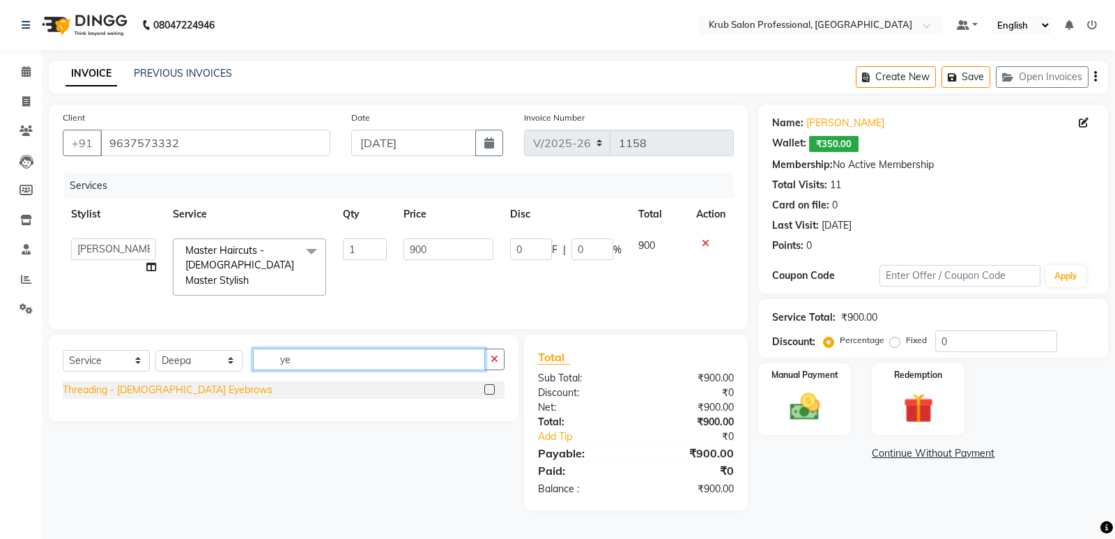
type input "ye"
click at [155, 382] on div "Threading - [DEMOGRAPHIC_DATA] Eyebrows" at bounding box center [168, 389] width 210 height 15
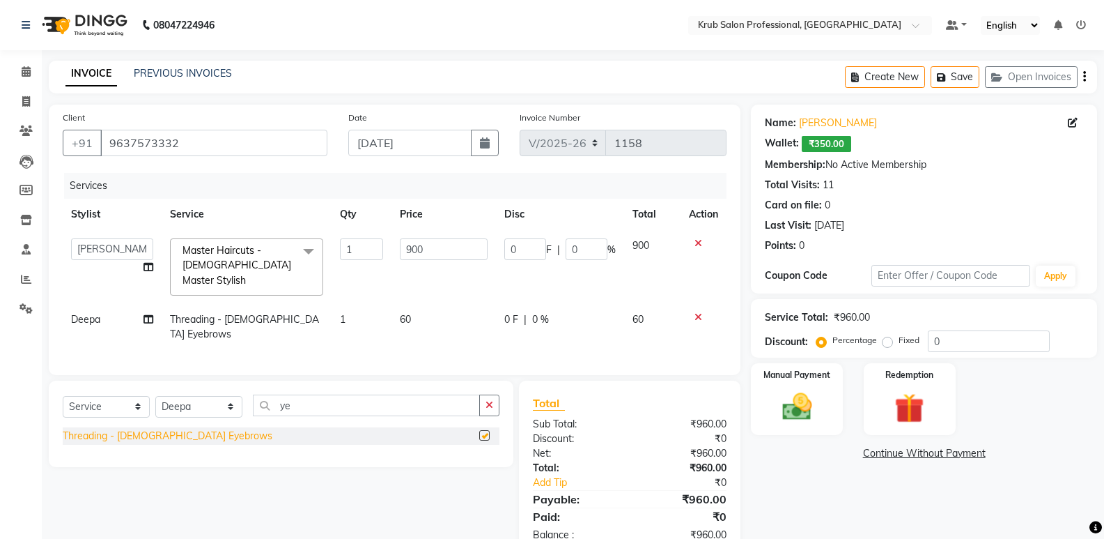
checkbox input "false"
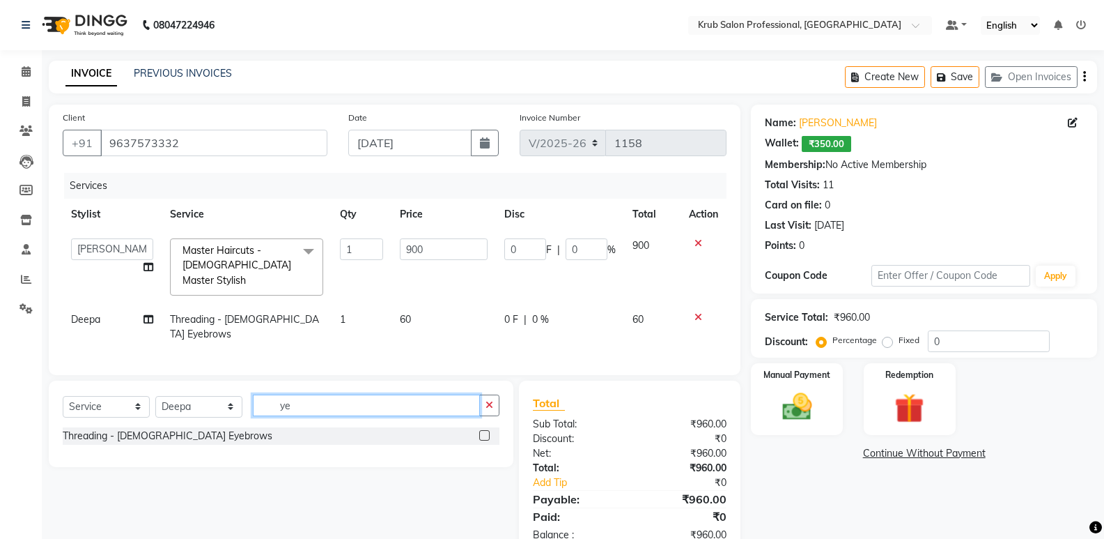
click at [307, 394] on input "ye" at bounding box center [366, 405] width 227 height 22
type input "y"
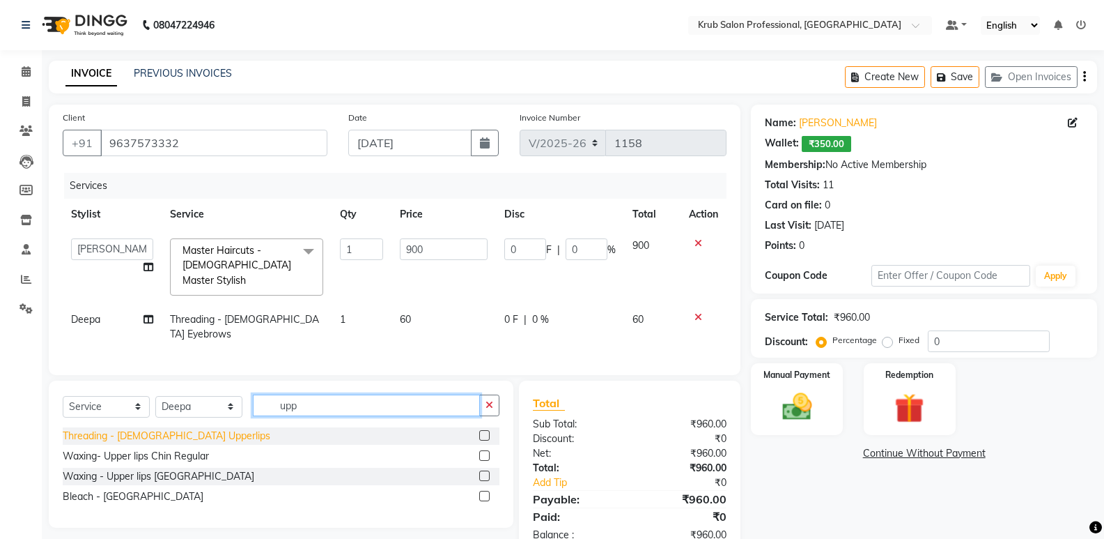
type input "upp"
click at [191, 428] on div "Threading - [DEMOGRAPHIC_DATA] Upperlips" at bounding box center [167, 435] width 208 height 15
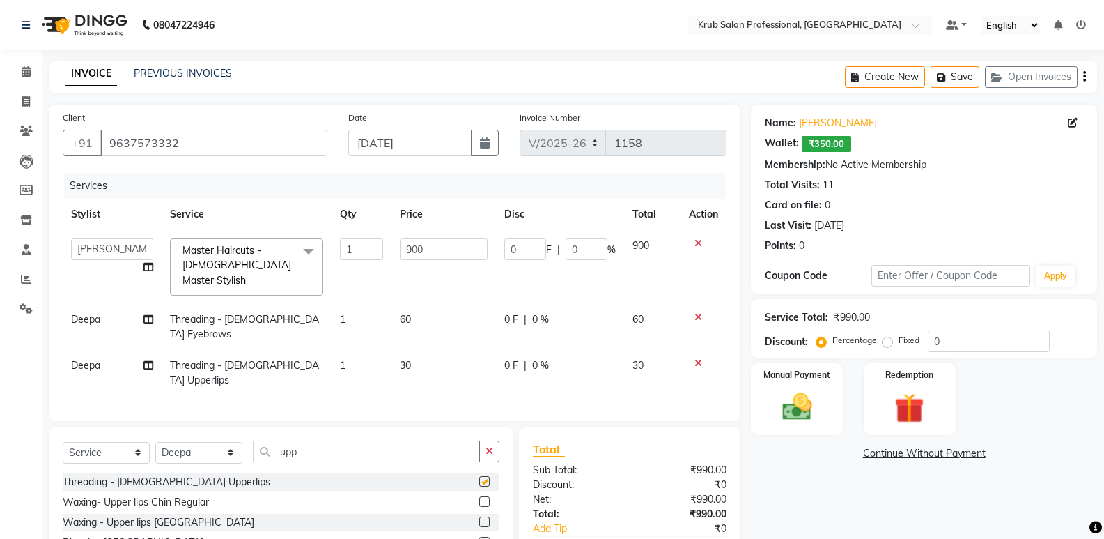
checkbox input "false"
click at [300, 440] on input "upp" at bounding box center [366, 451] width 227 height 22
type input "u"
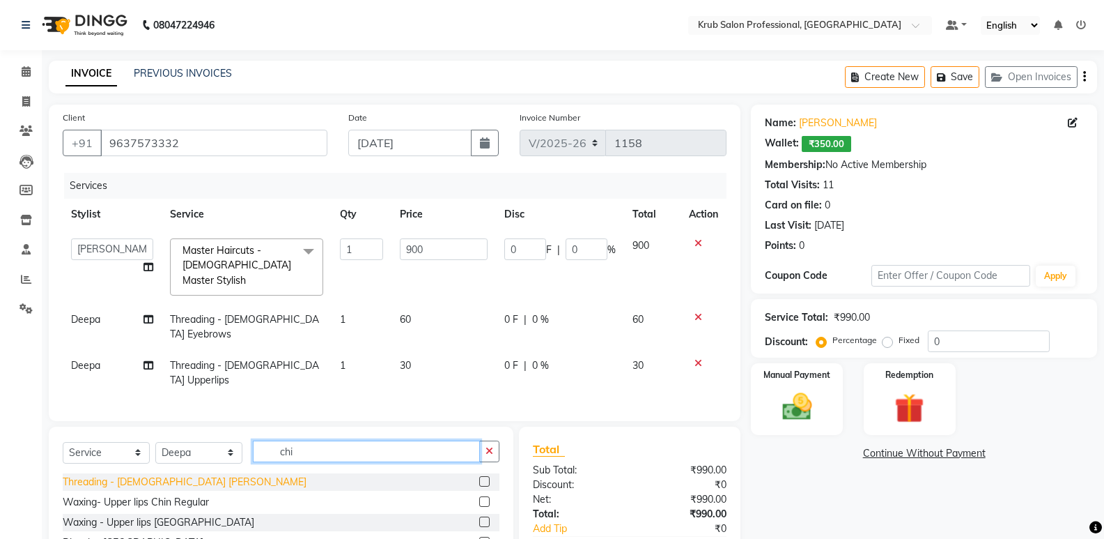
type input "chi"
click at [164, 474] on div "Threading - [DEMOGRAPHIC_DATA] [PERSON_NAME]" at bounding box center [185, 481] width 244 height 15
checkbox input "false"
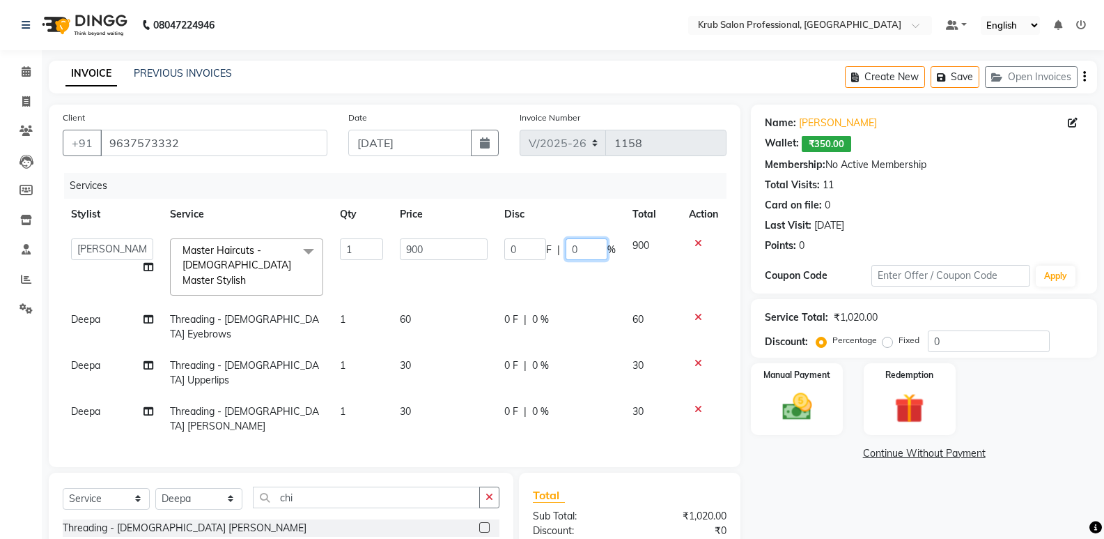
click at [585, 249] on input "0" at bounding box center [587, 249] width 42 height 22
type input "20"
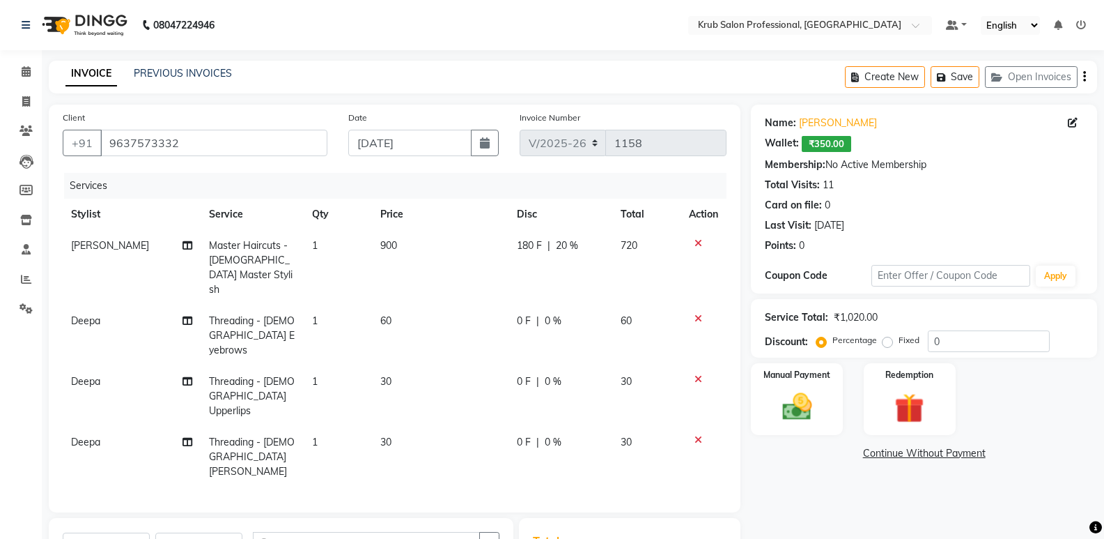
click at [824, 495] on div "Name: [PERSON_NAME]: ₹350.00 Membership: No Active Membership Total Visits: 11 …" at bounding box center [929, 399] width 357 height 589
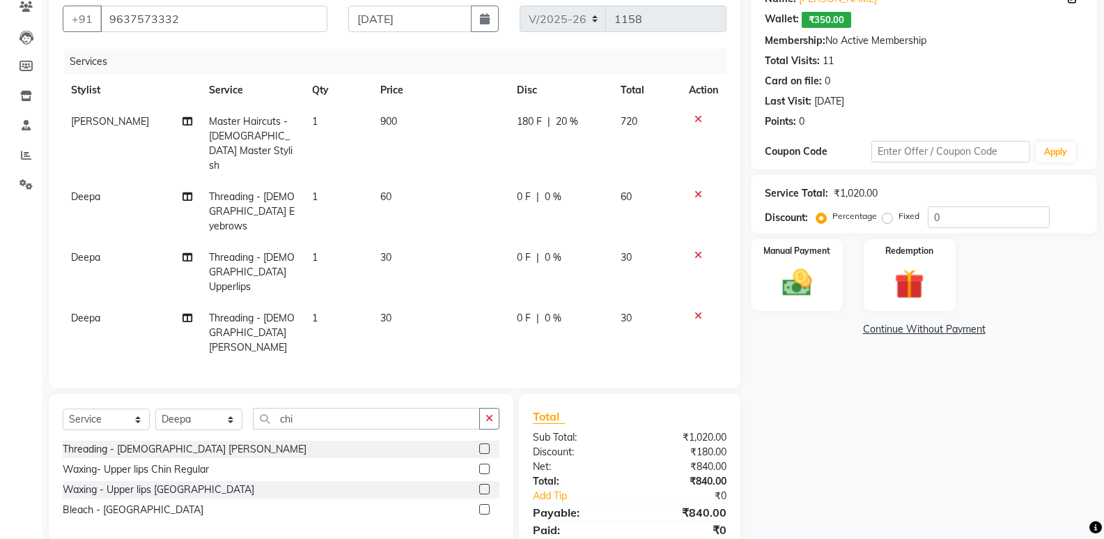
scroll to position [127, 0]
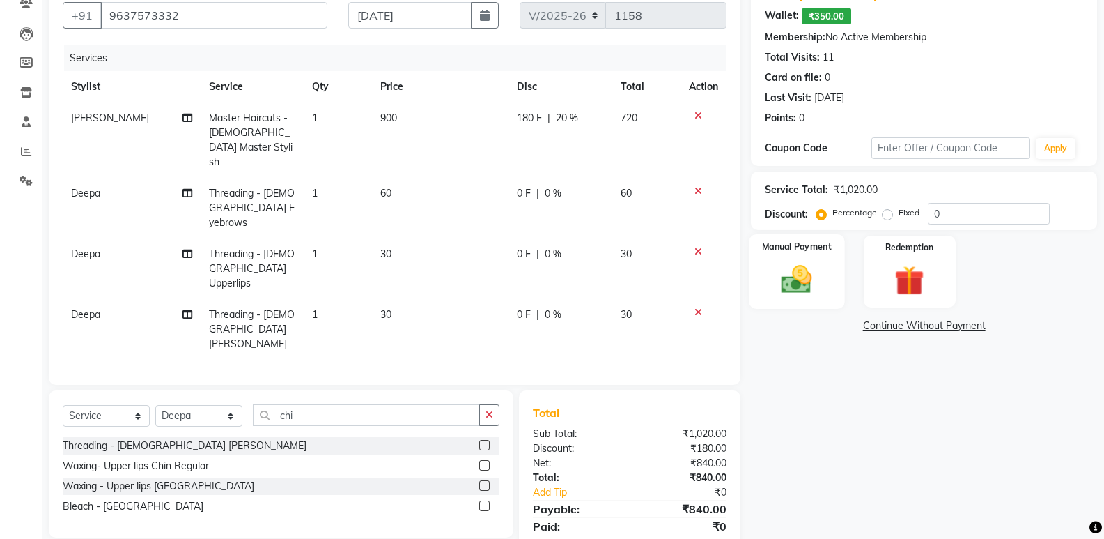
click at [791, 267] on img at bounding box center [796, 279] width 49 height 36
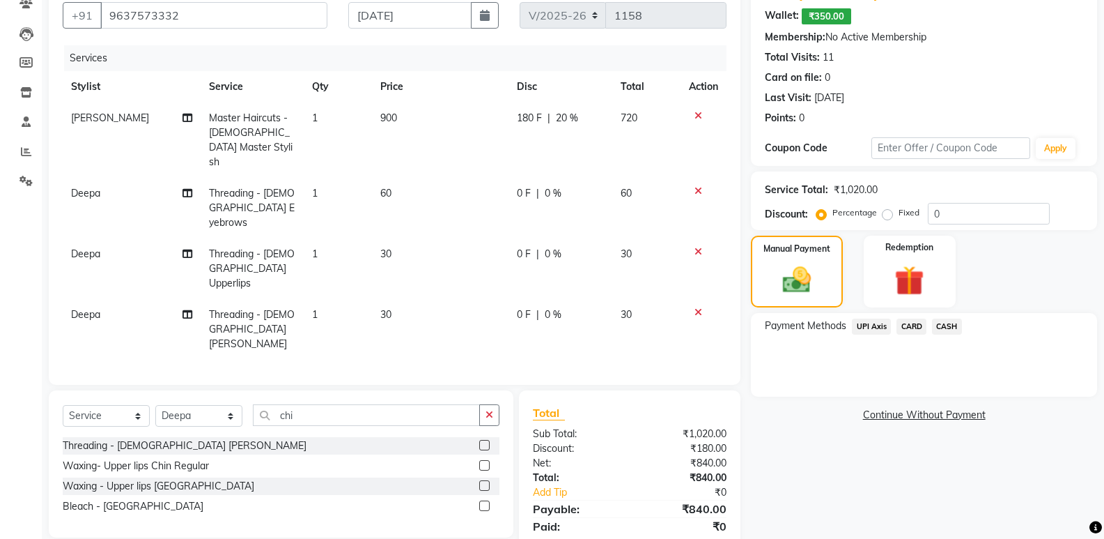
click at [948, 326] on span "CASH" at bounding box center [947, 326] width 30 height 16
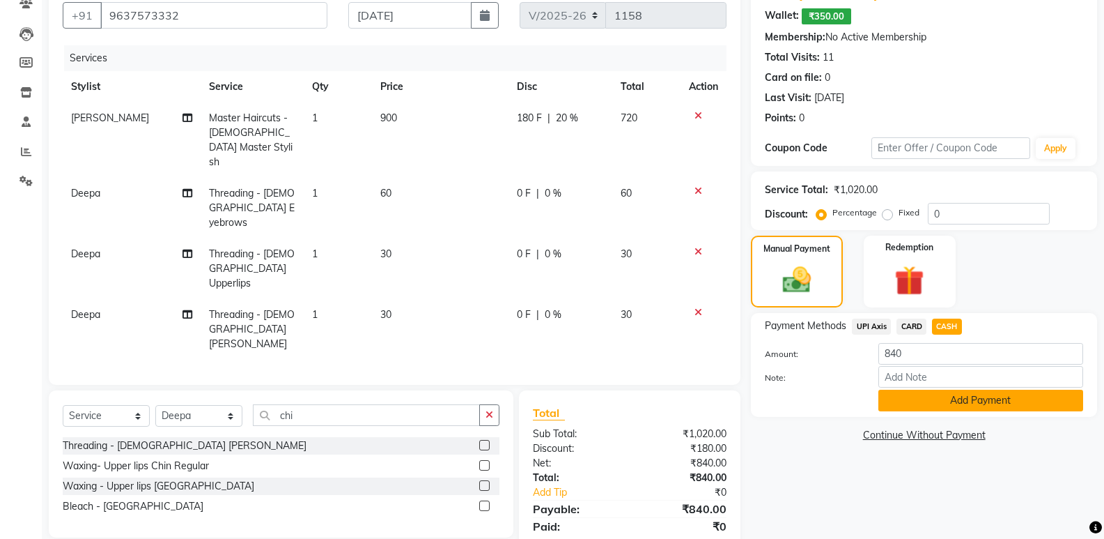
click at [967, 397] on button "Add Payment" at bounding box center [981, 400] width 205 height 22
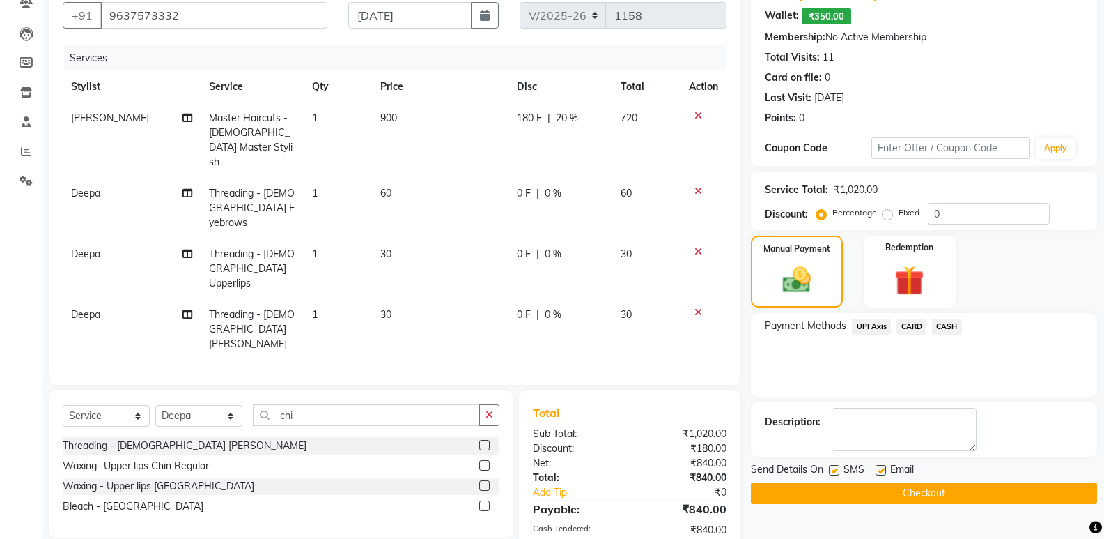
scroll to position [177, 0]
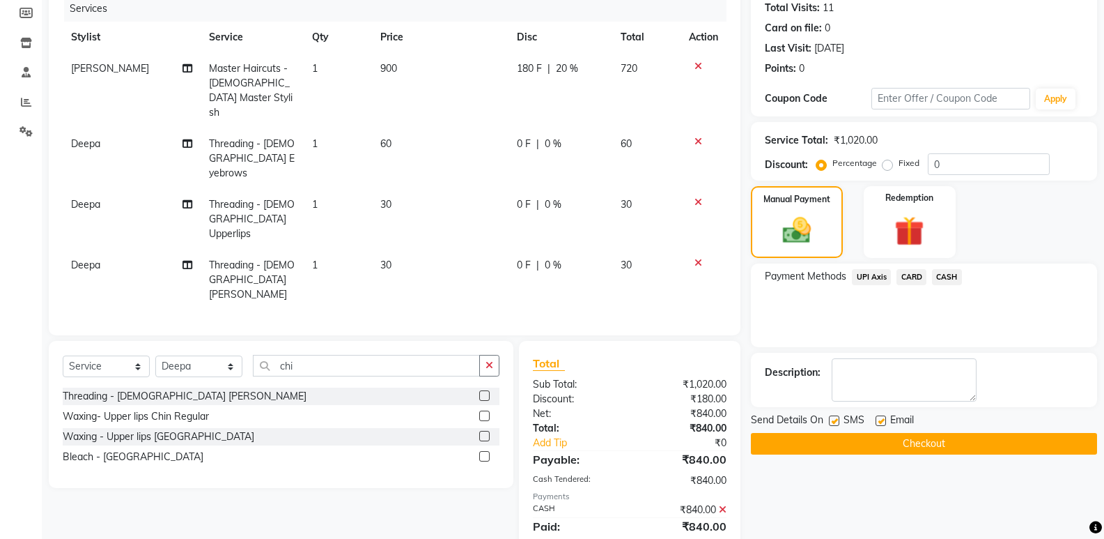
click at [882, 421] on label at bounding box center [881, 420] width 10 height 10
click at [882, 421] on input "checkbox" at bounding box center [880, 421] width 9 height 9
checkbox input "false"
click at [919, 440] on button "Checkout" at bounding box center [924, 444] width 346 height 22
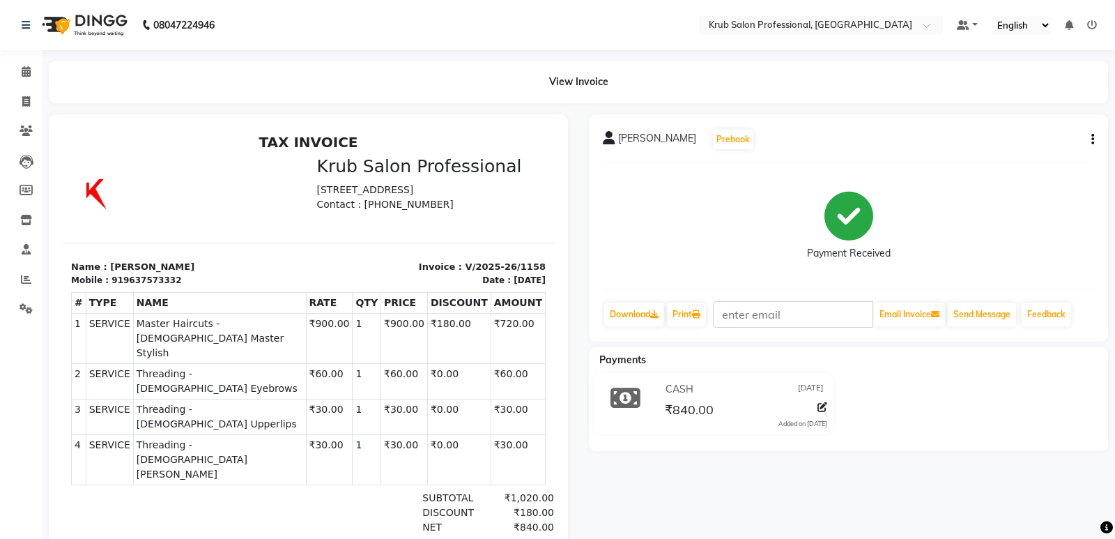
select select "service"
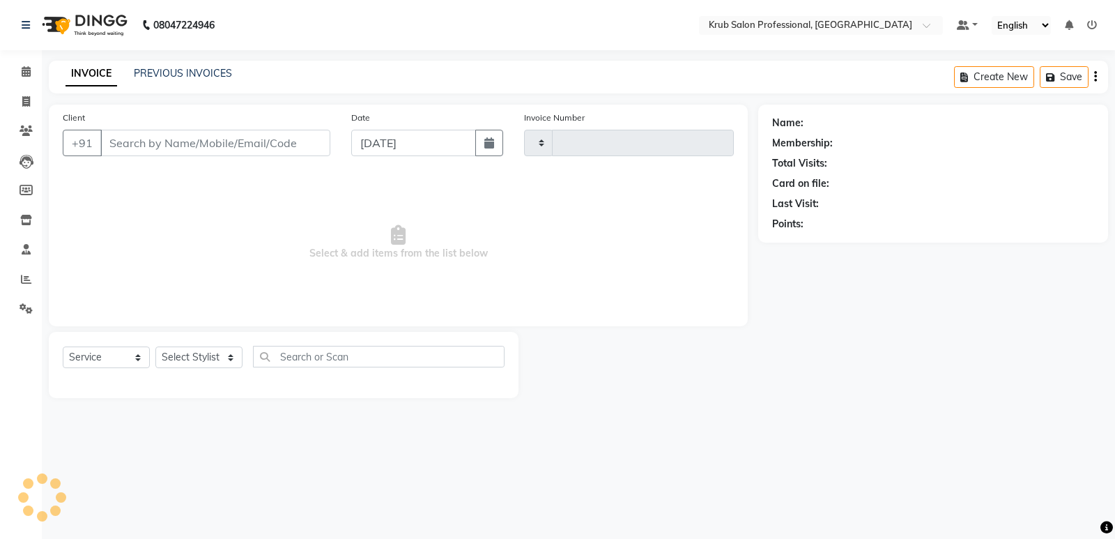
type input "1159"
select select "7490"
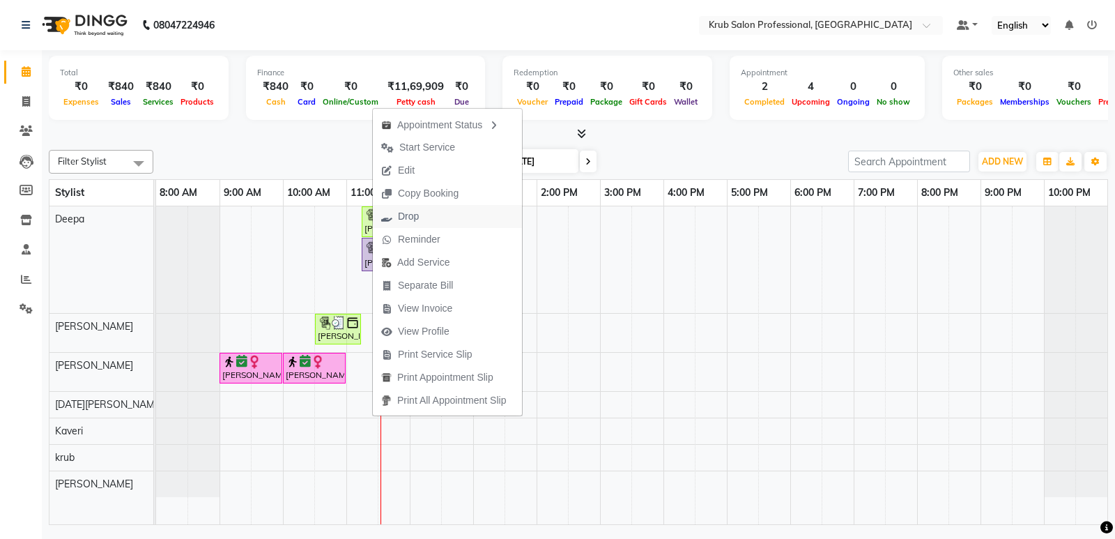
click at [428, 214] on button "Drop" at bounding box center [447, 216] width 149 height 23
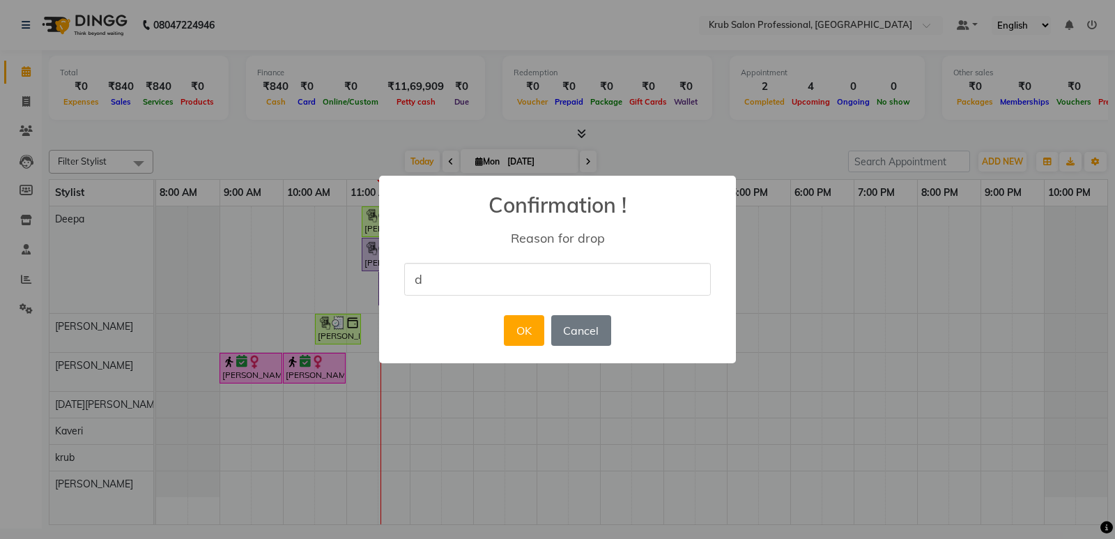
type input "[PERSON_NAME] aprment"
click at [526, 331] on button "OK" at bounding box center [524, 330] width 40 height 31
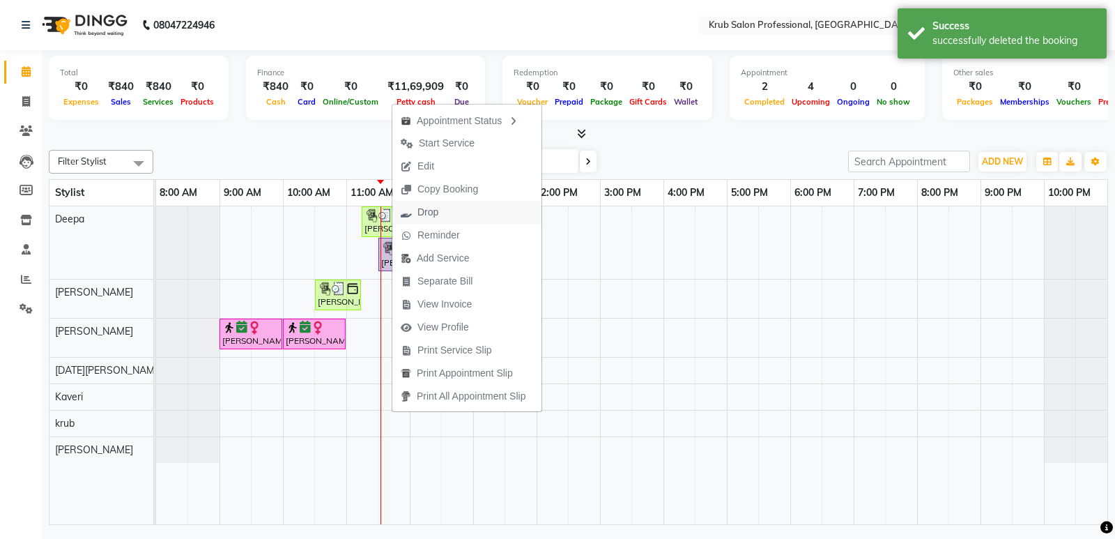
click at [435, 205] on span "Drop" at bounding box center [427, 212] width 21 height 15
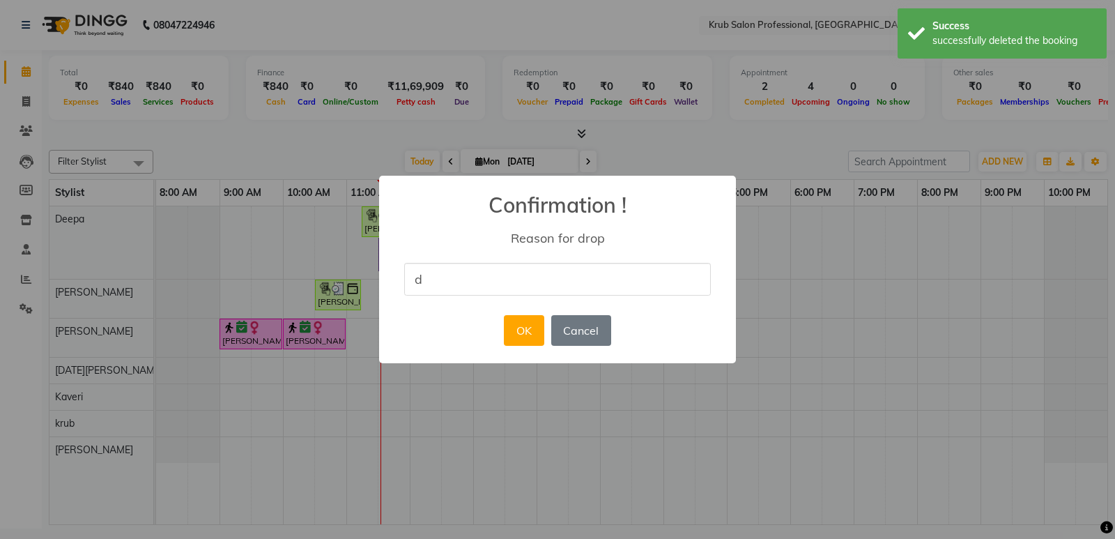
type input "[PERSON_NAME] aprment"
click at [533, 331] on button "OK" at bounding box center [524, 330] width 40 height 31
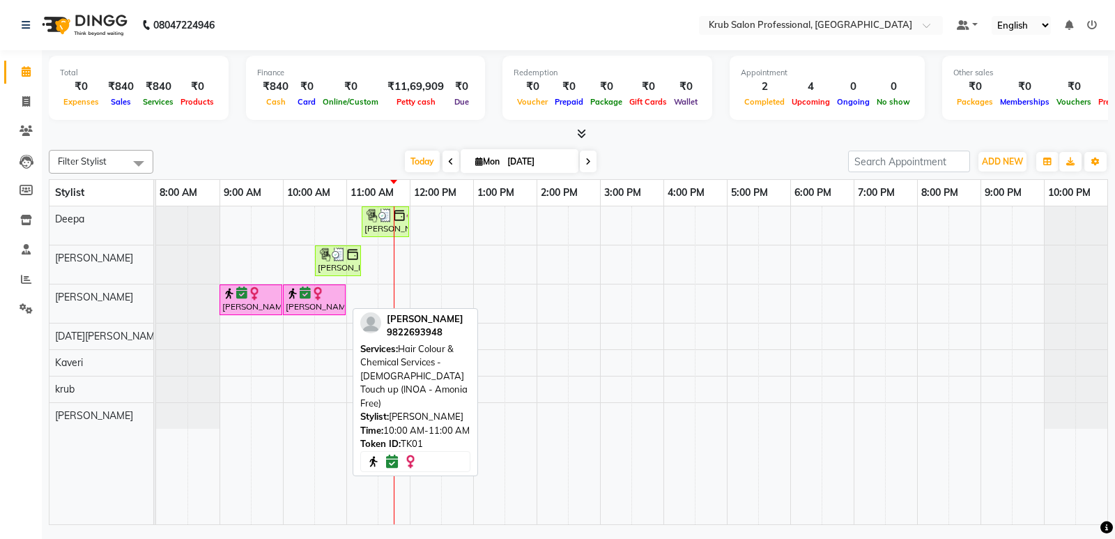
click at [325, 300] on div "[PERSON_NAME], TK01, 10:00 AM-11:00 AM, Hair Colour & Chemical Services - [DEMO…" at bounding box center [314, 299] width 60 height 26
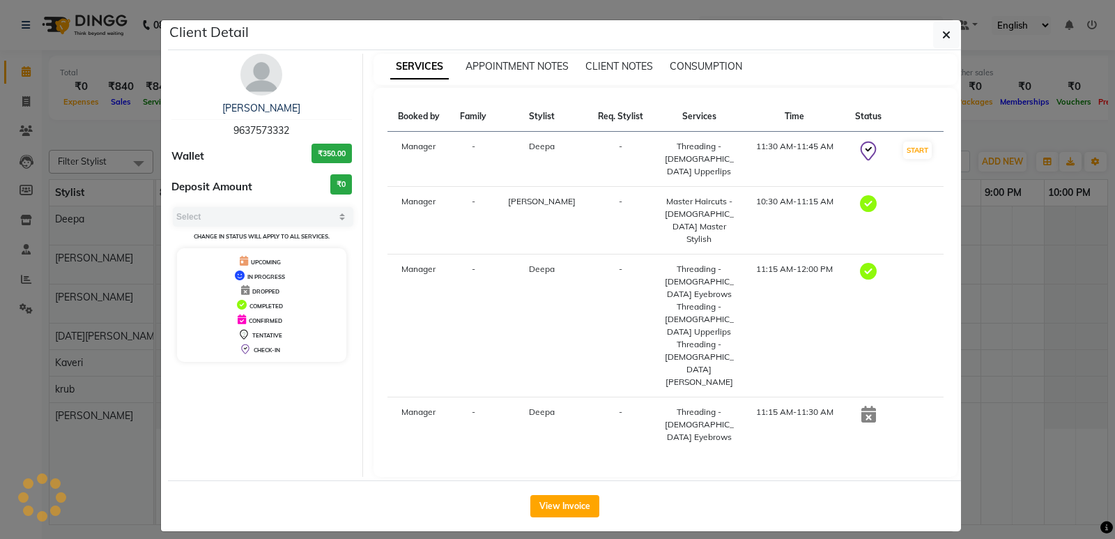
select select "6"
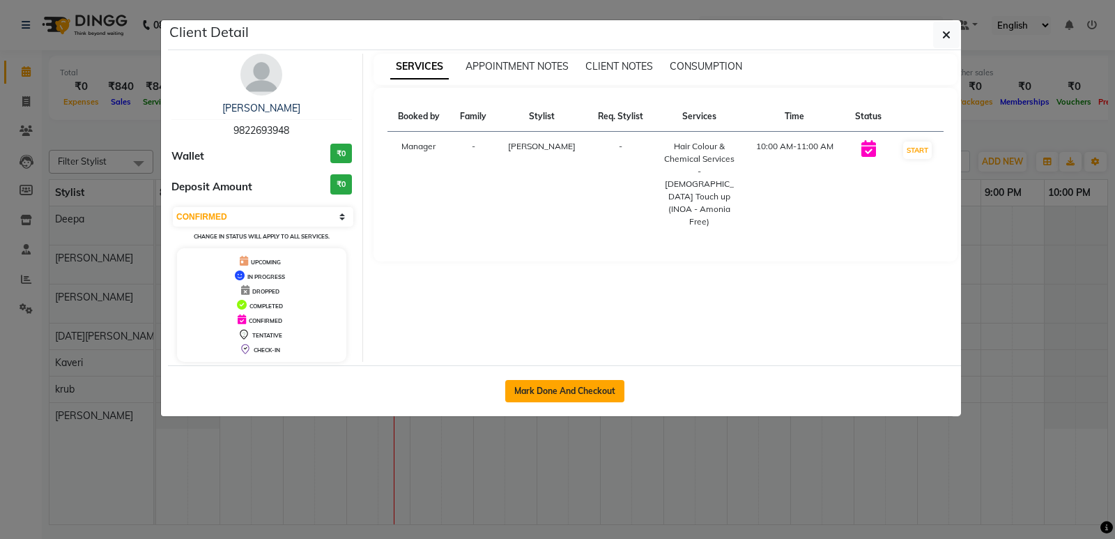
click at [589, 389] on button "Mark Done And Checkout" at bounding box center [564, 391] width 119 height 22
select select "service"
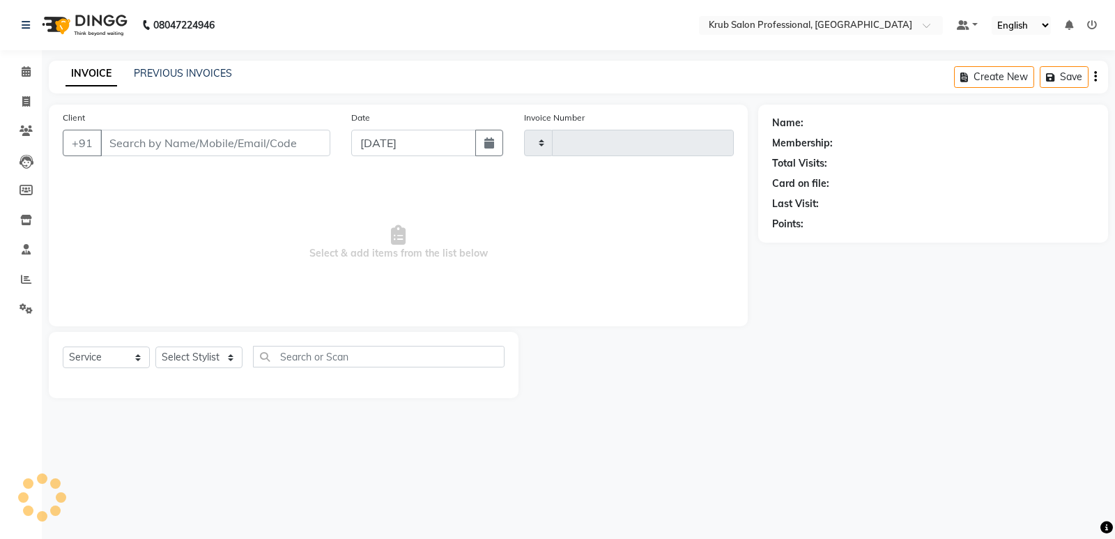
type input "1159"
select select "7490"
type input "9822693948"
select select "66028"
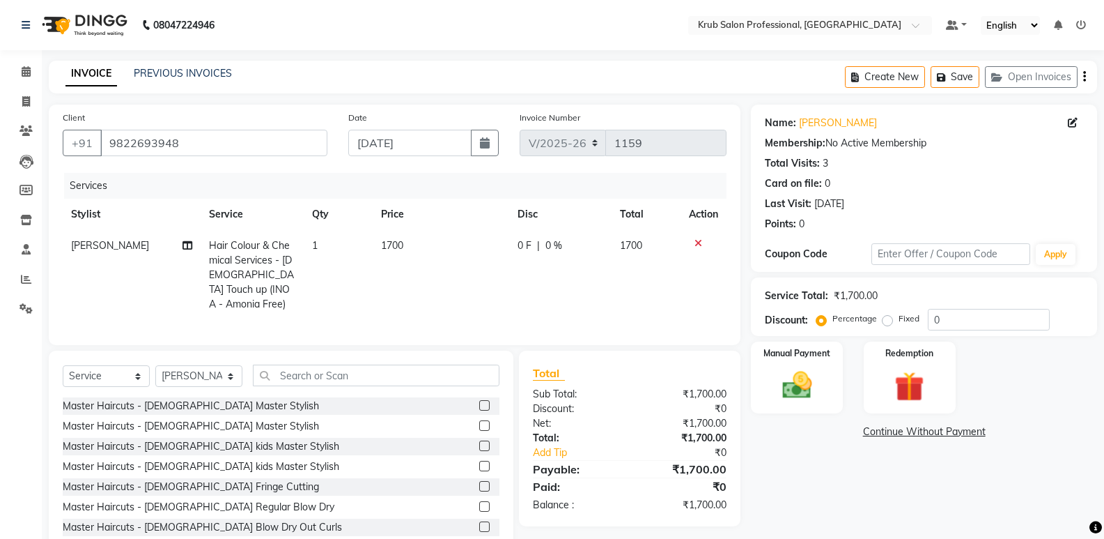
click at [437, 245] on td "1700" at bounding box center [441, 275] width 137 height 90
select select "66028"
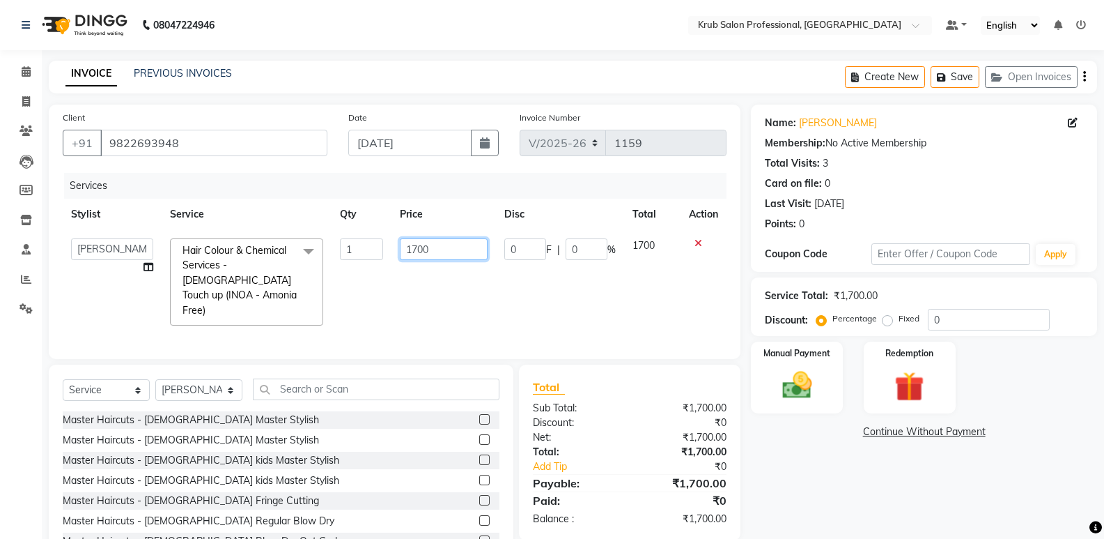
click at [438, 250] on input "1700" at bounding box center [443, 249] width 87 height 22
type input "1"
type input "1500"
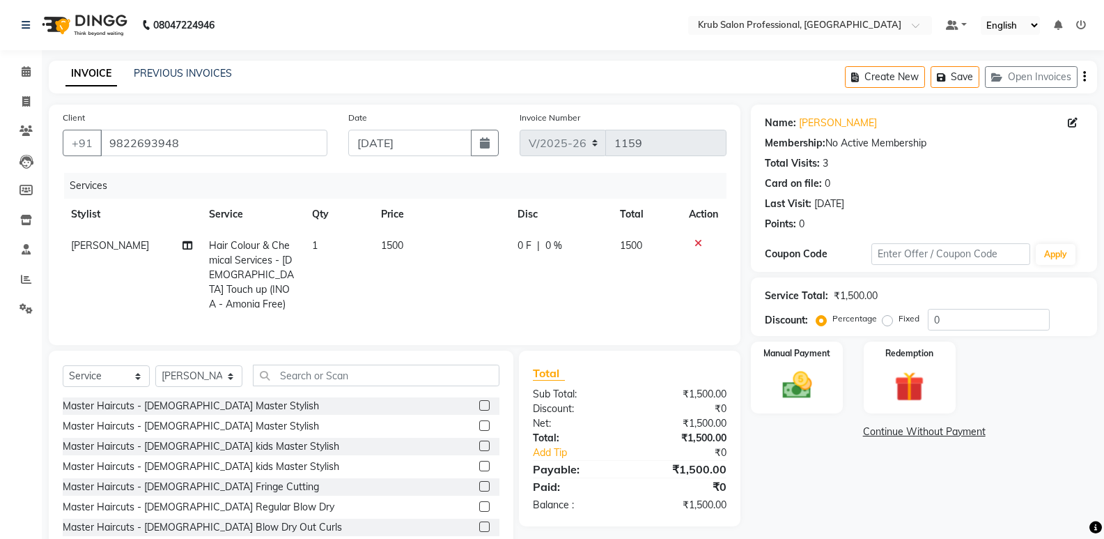
click at [819, 473] on div "Name: [PERSON_NAME] Membership: No Active Membership Total Visits: 3 Card on fi…" at bounding box center [929, 330] width 357 height 451
click at [781, 375] on img at bounding box center [796, 385] width 49 height 36
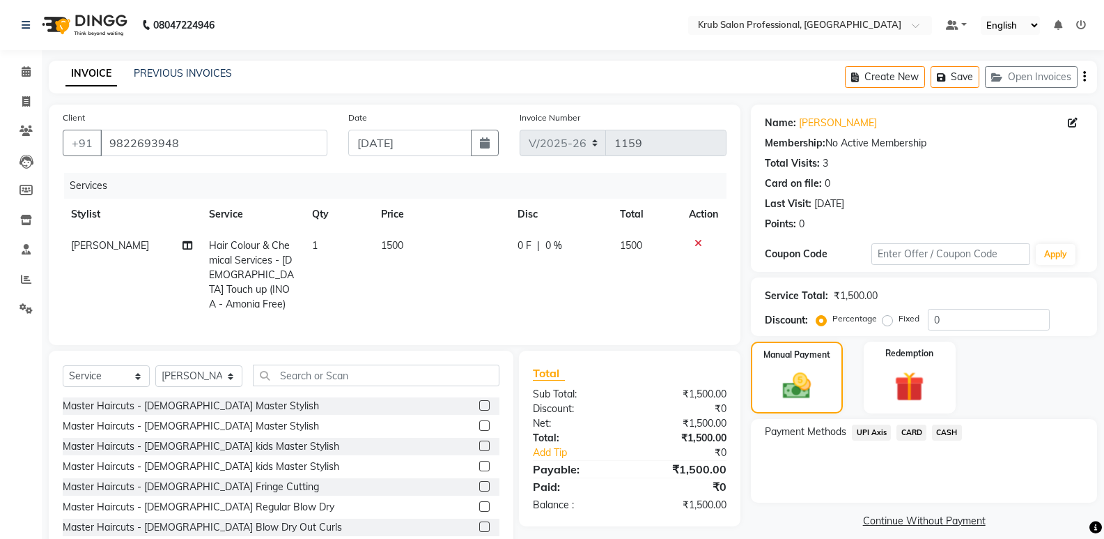
click at [874, 434] on span "UPI Axis" at bounding box center [871, 432] width 39 height 16
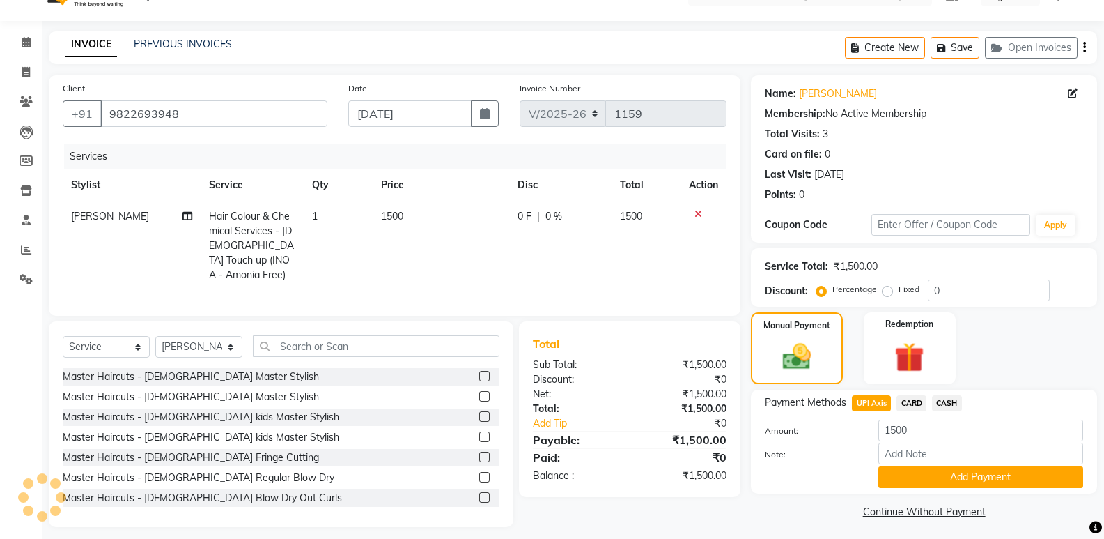
scroll to position [34, 0]
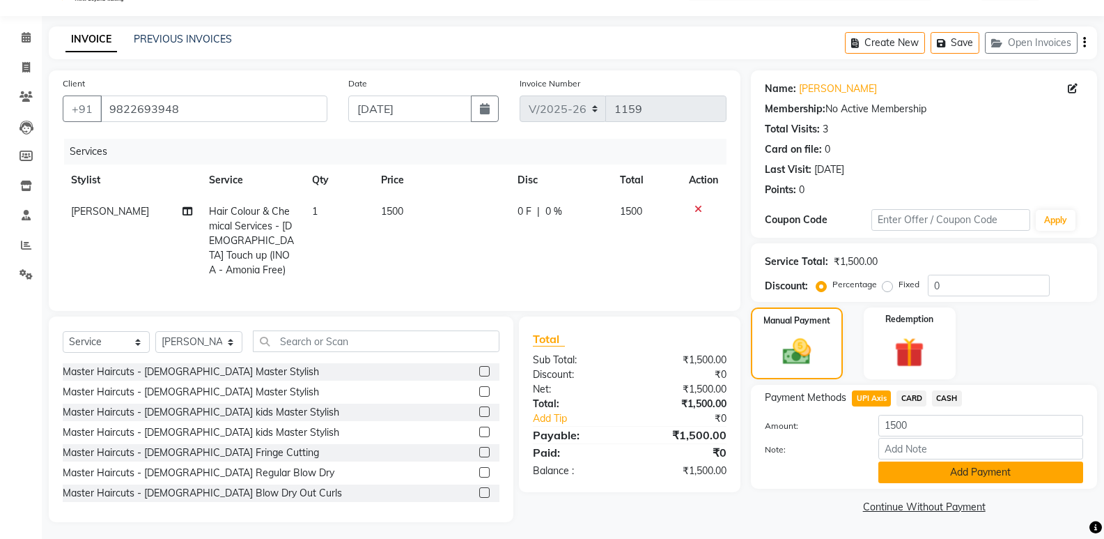
click at [996, 466] on button "Add Payment" at bounding box center [981, 472] width 205 height 22
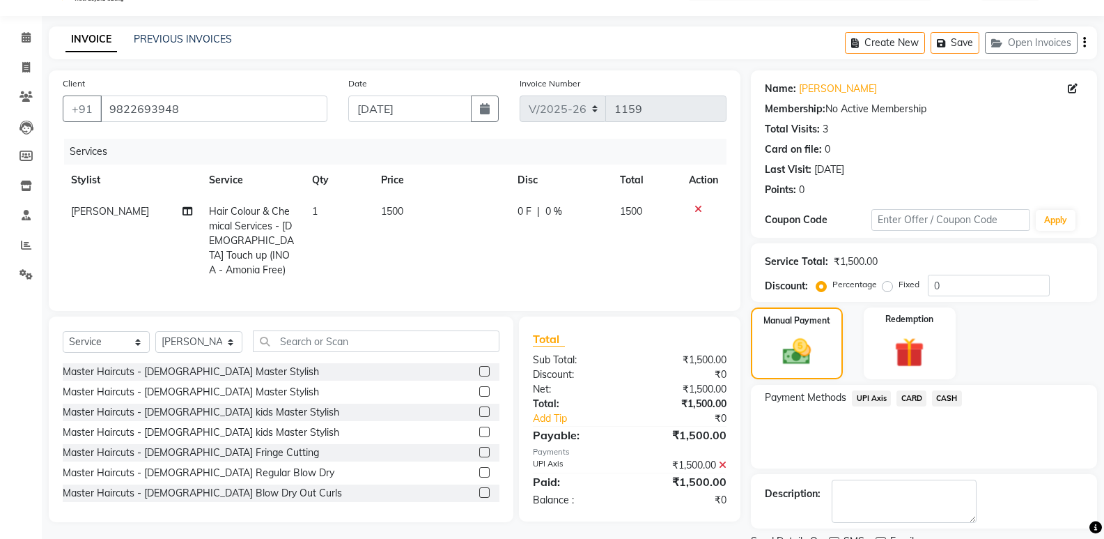
scroll to position [92, 0]
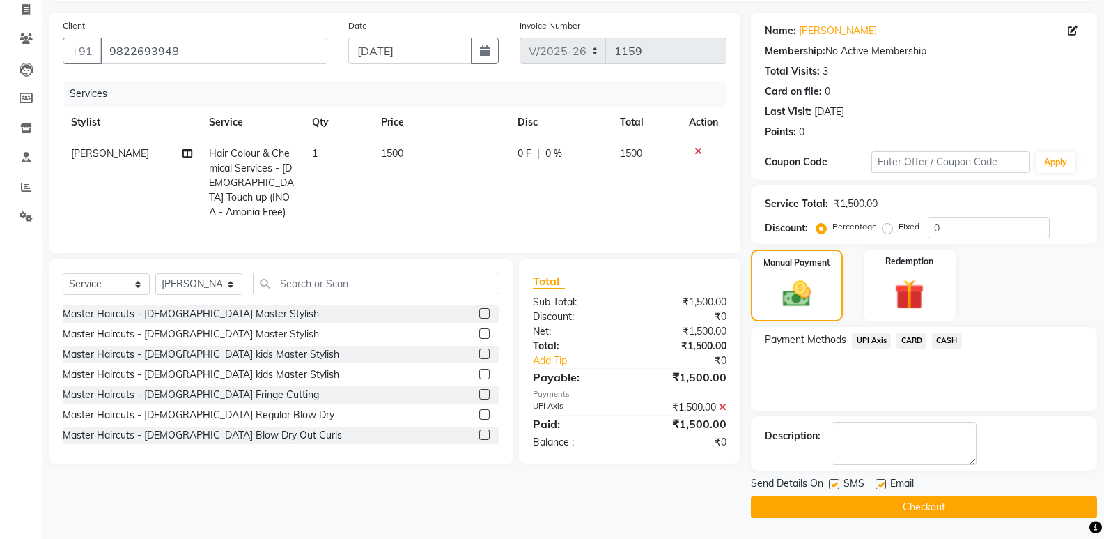
click at [943, 339] on span "CASH" at bounding box center [947, 340] width 30 height 16
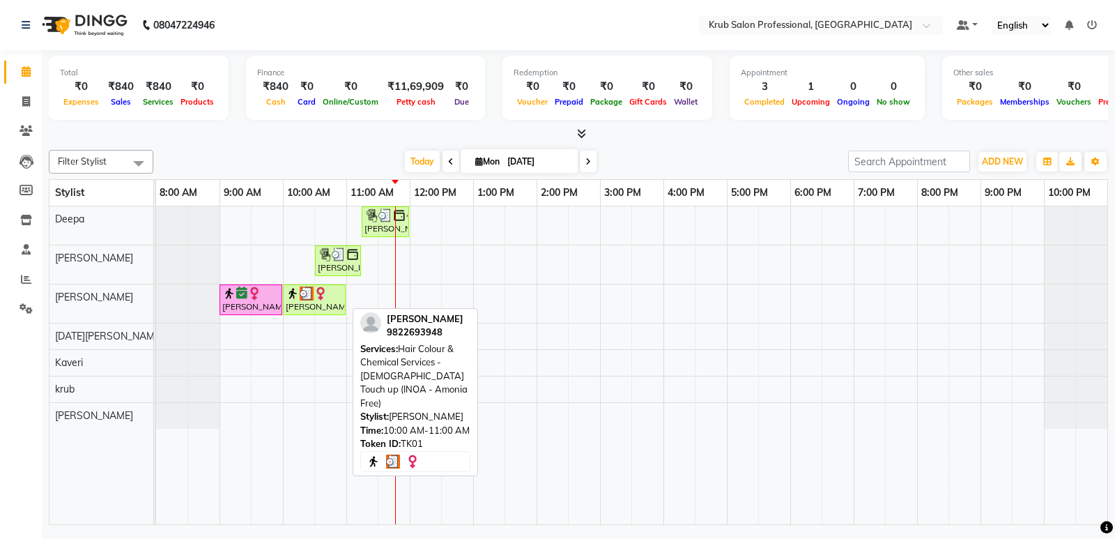
click at [319, 308] on div "[PERSON_NAME], TK01, 10:00 AM-11:00 AM, Hair Colour & Chemical Services - [DEMO…" at bounding box center [314, 299] width 60 height 26
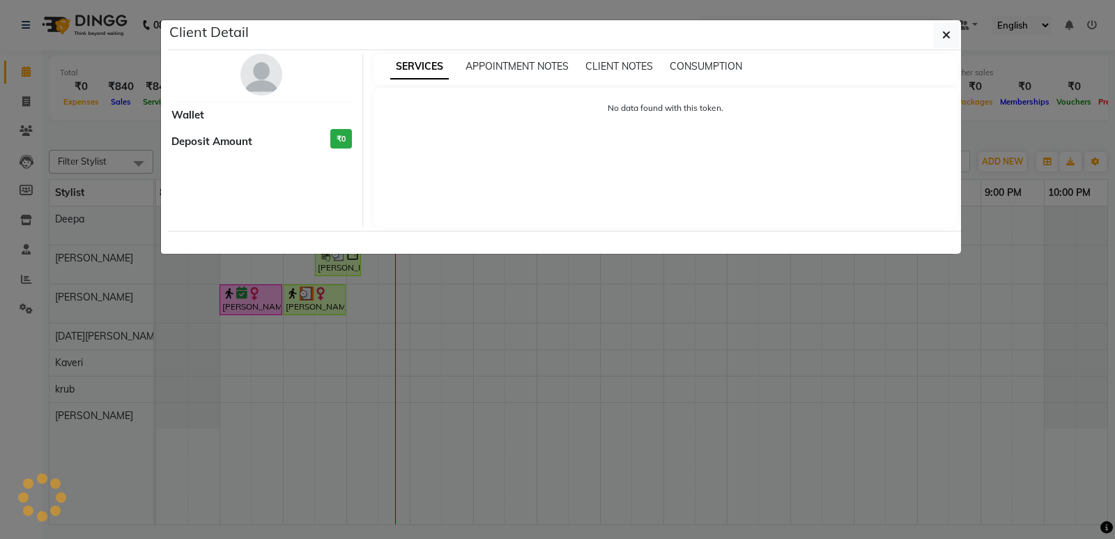
select select "3"
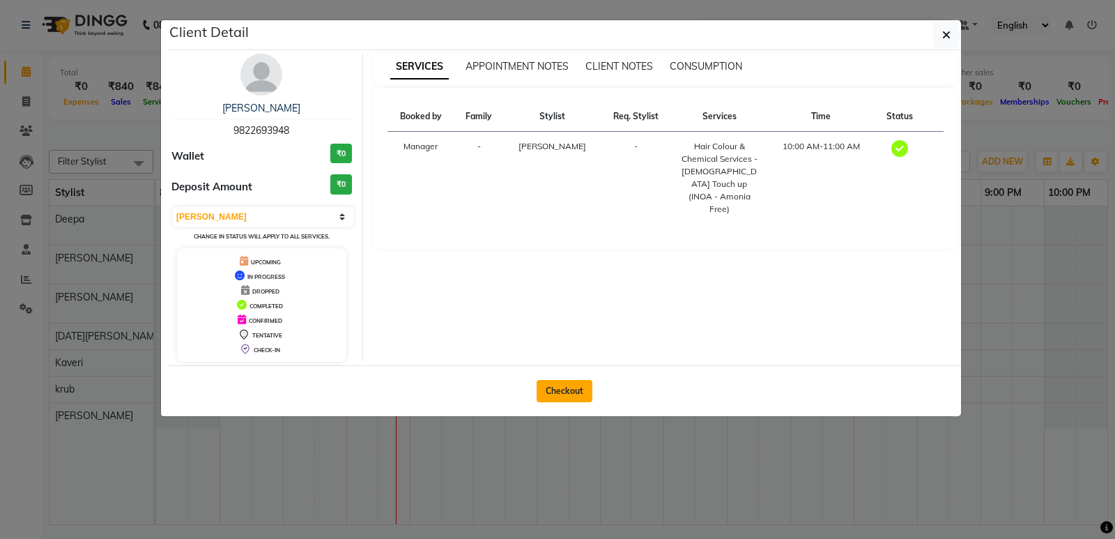
click at [558, 389] on button "Checkout" at bounding box center [564, 391] width 56 height 22
select select "service"
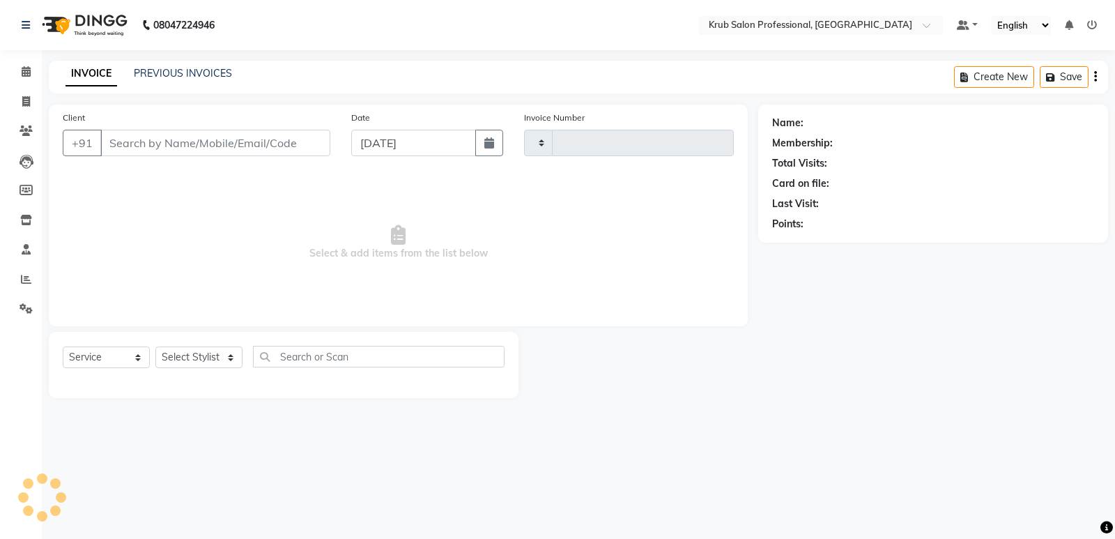
type input "1159"
select select "7490"
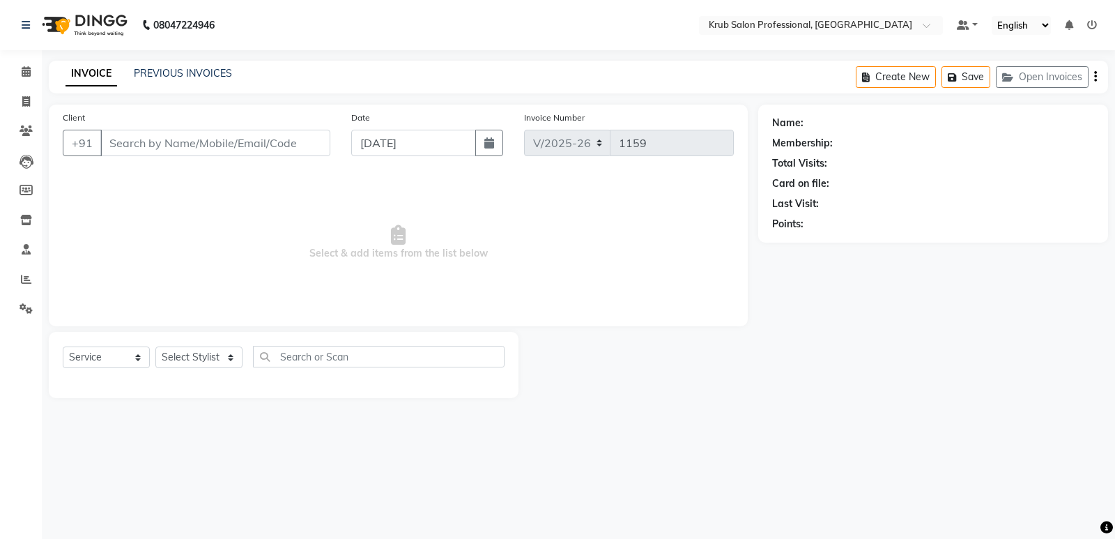
type input "9822693948"
select select "66028"
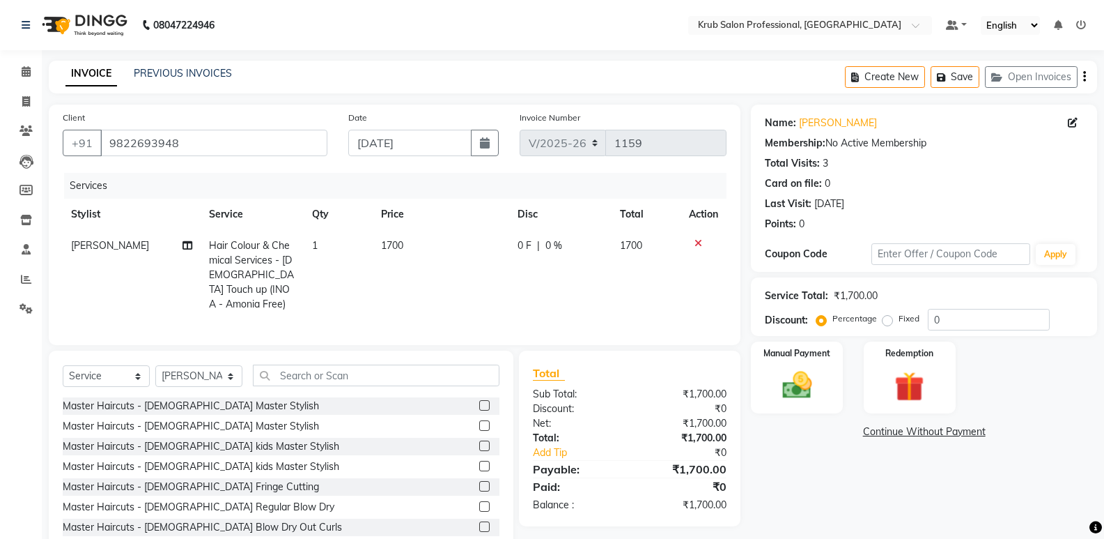
click at [447, 247] on td "1700" at bounding box center [441, 275] width 137 height 90
select select "66028"
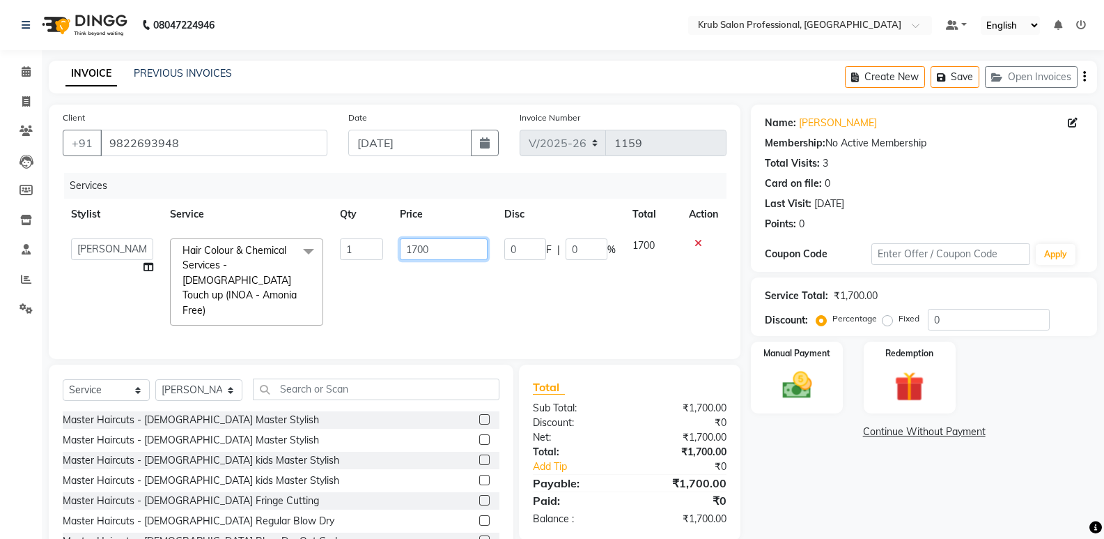
click at [442, 249] on input "1700" at bounding box center [443, 249] width 87 height 22
type input "1500"
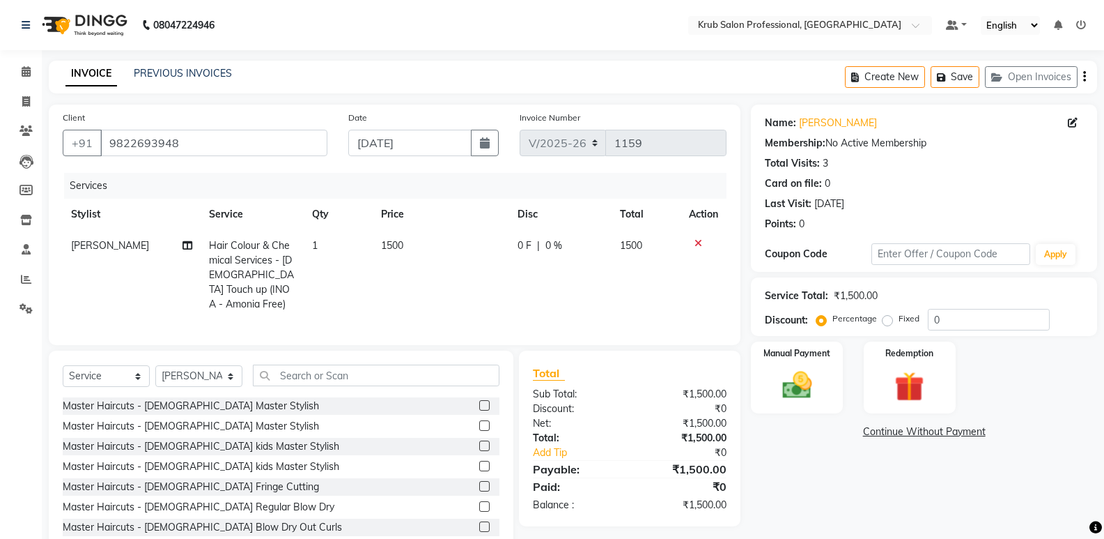
click at [784, 458] on div "Name: [PERSON_NAME] Membership: No Active Membership Total Visits: 3 Card on fi…" at bounding box center [929, 330] width 357 height 451
click at [810, 384] on img at bounding box center [796, 385] width 49 height 36
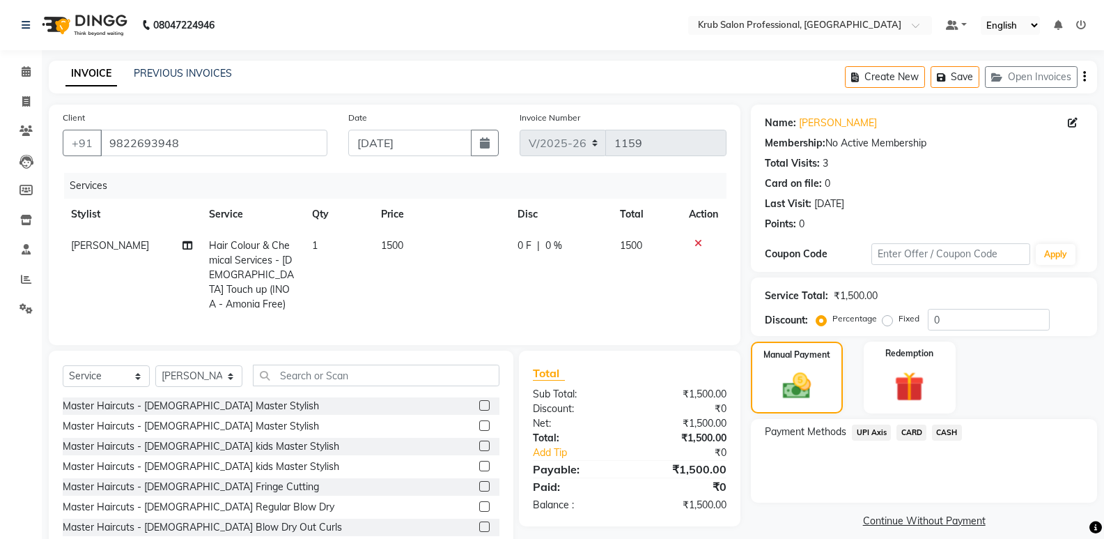
click at [869, 428] on span "UPI Axis" at bounding box center [871, 432] width 39 height 16
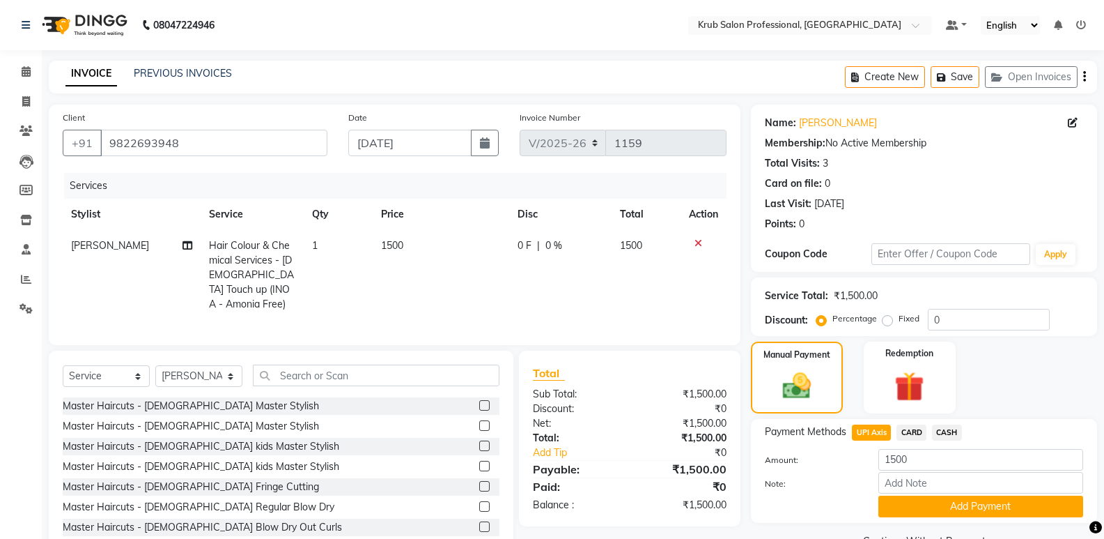
scroll to position [34, 0]
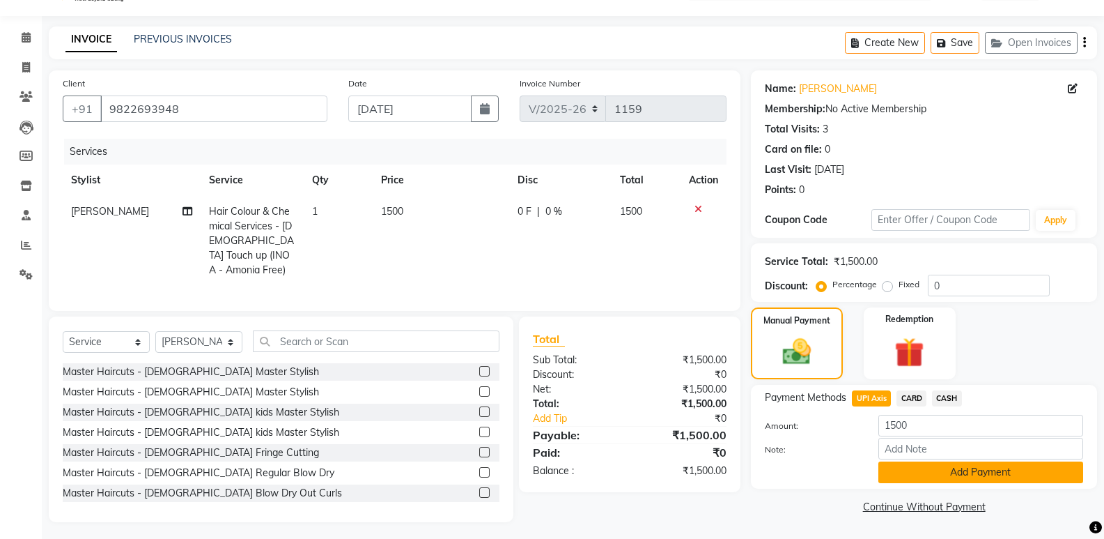
click at [951, 467] on button "Add Payment" at bounding box center [981, 472] width 205 height 22
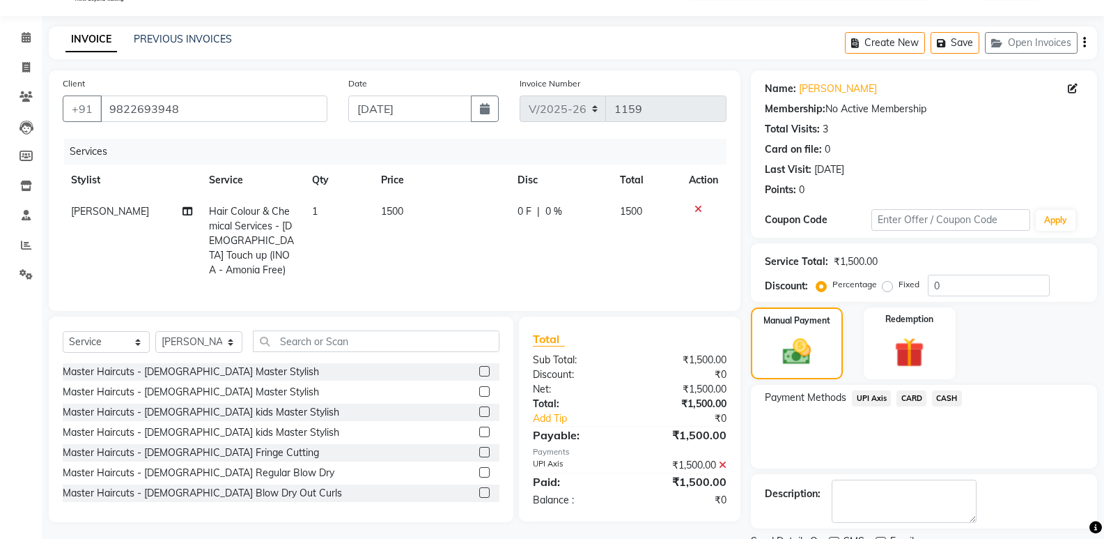
scroll to position [92, 0]
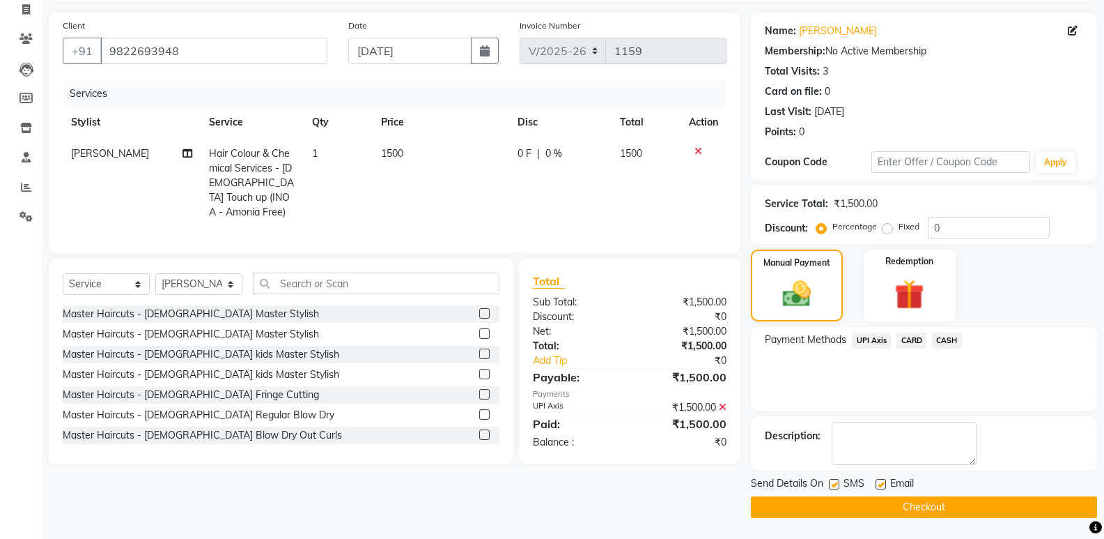
click at [881, 486] on label at bounding box center [881, 484] width 10 height 10
click at [881, 486] on input "checkbox" at bounding box center [880, 484] width 9 height 9
checkbox input "false"
click at [915, 501] on button "Checkout" at bounding box center [924, 507] width 346 height 22
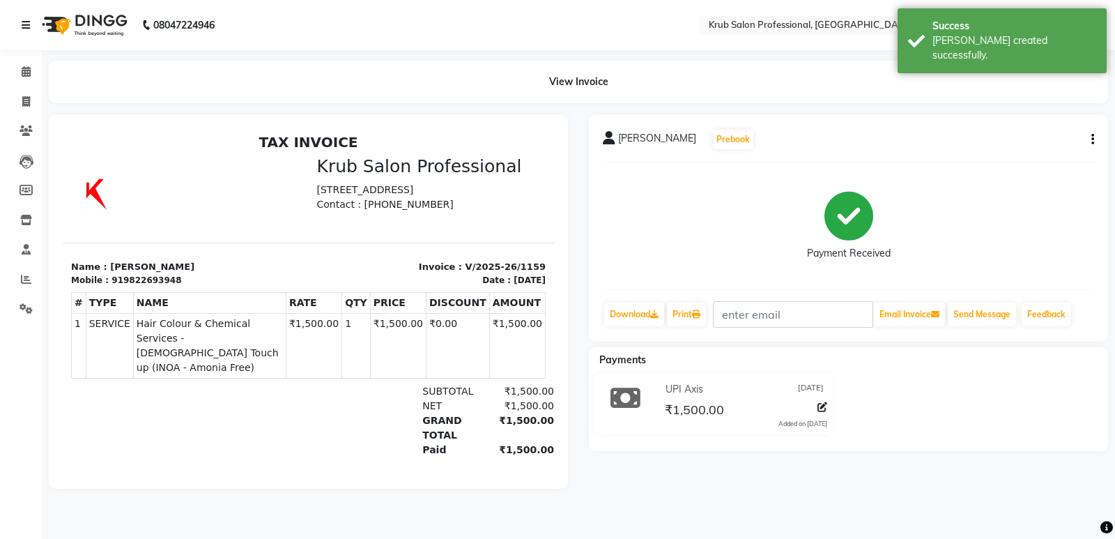
select select "7490"
select select "service"
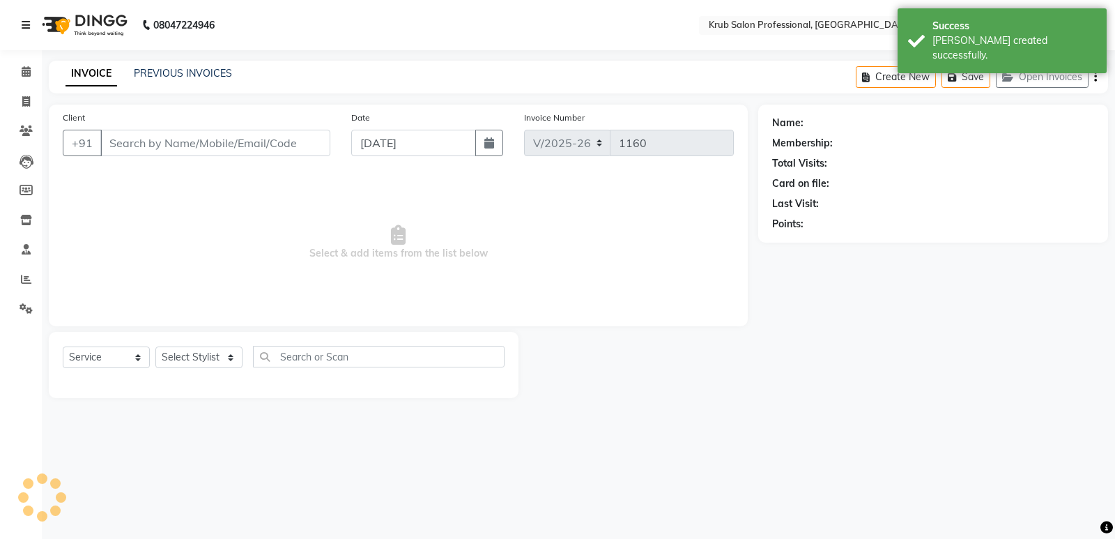
type input "9822693948"
select select "66028"
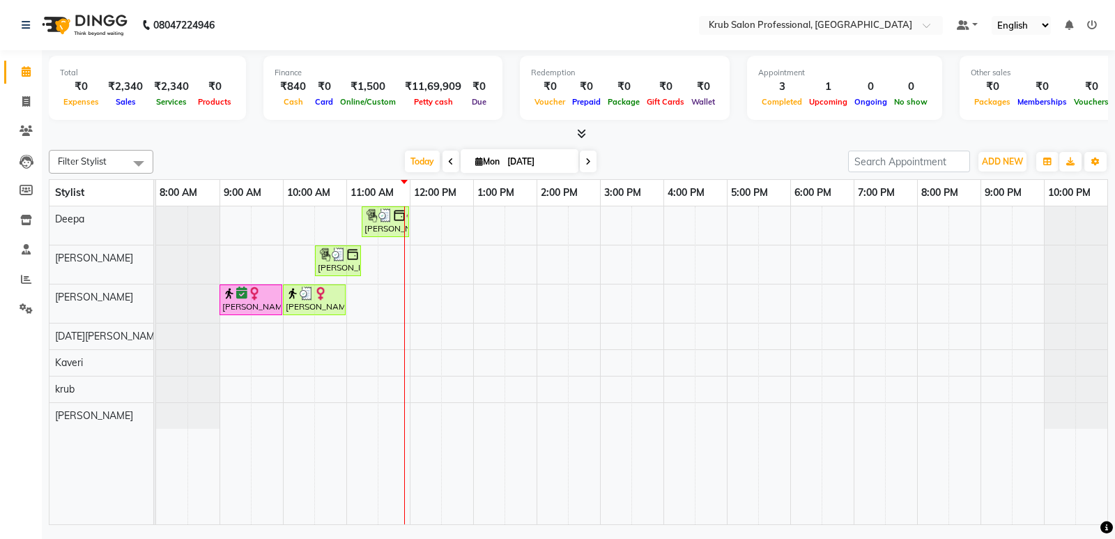
click at [583, 160] on span at bounding box center [588, 161] width 17 height 22
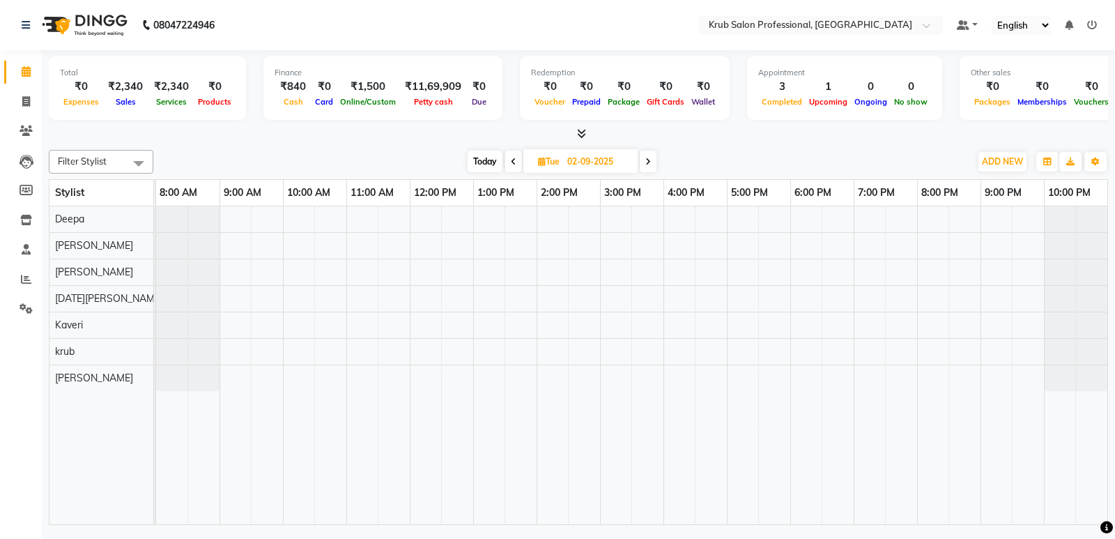
click at [509, 156] on span at bounding box center [513, 161] width 17 height 22
type input "[DATE]"
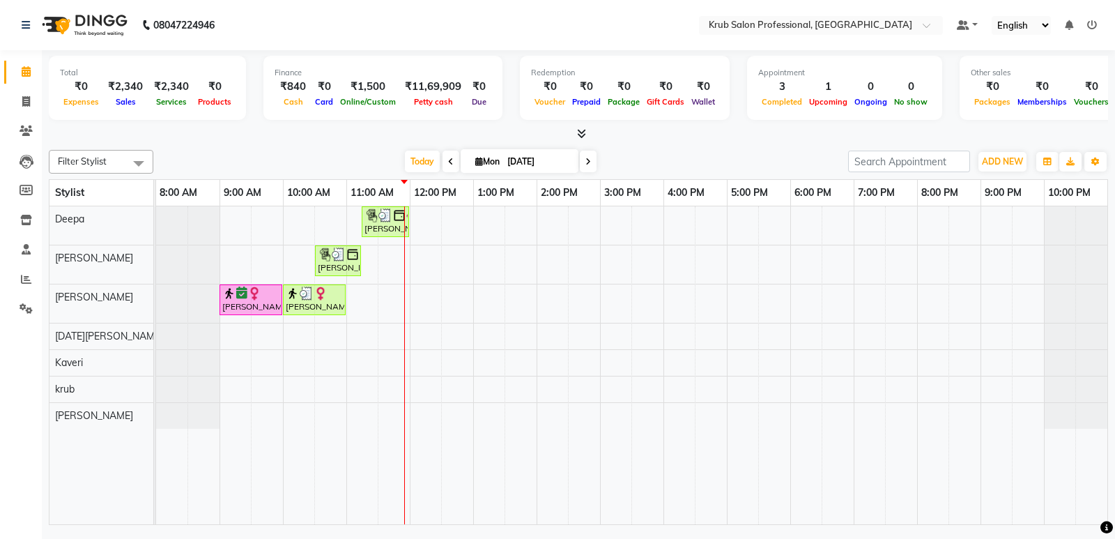
click at [583, 160] on span at bounding box center [588, 161] width 17 height 22
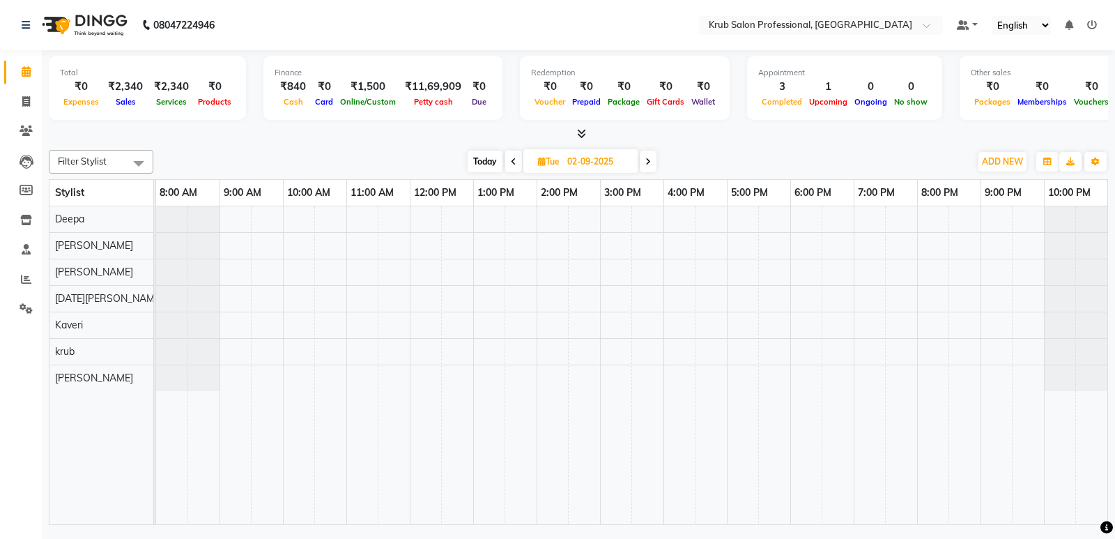
click at [513, 163] on icon at bounding box center [514, 161] width 6 height 8
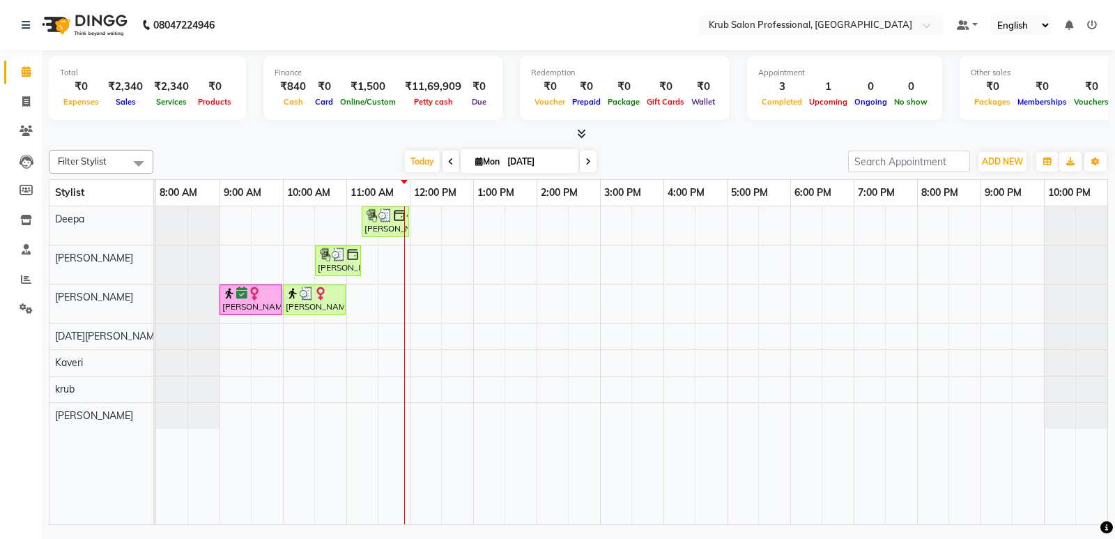
drag, startPoint x: 649, startPoint y: 162, endPoint x: 615, endPoint y: 144, distance: 38.6
click at [615, 144] on div "Total ₹0 Expenses ₹2,340 Sales ₹2,340 Services ₹0 Products Finance ₹840 Cash ₹0…" at bounding box center [578, 289] width 1073 height 478
click at [582, 158] on span at bounding box center [588, 161] width 17 height 22
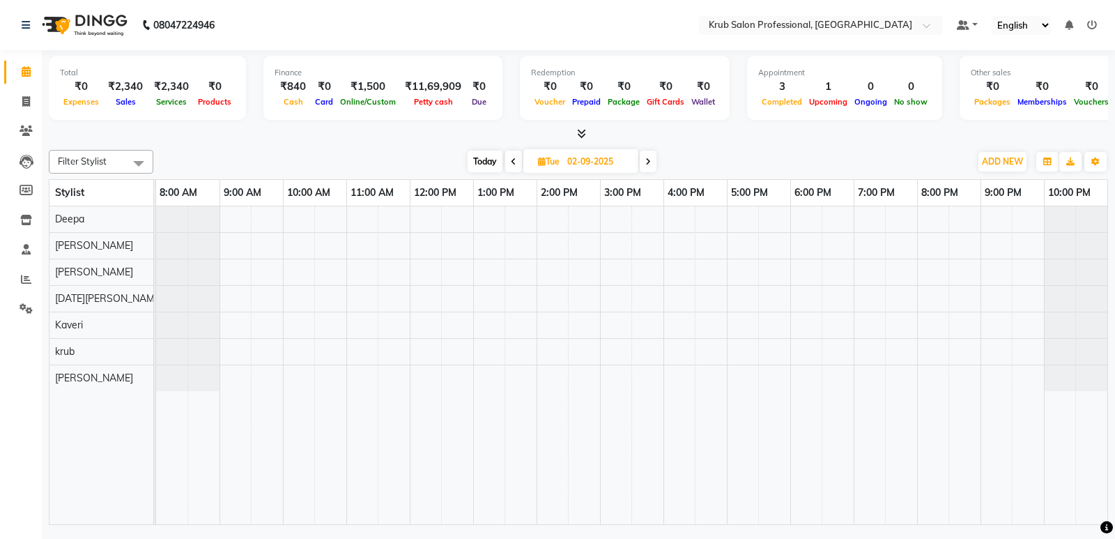
click at [479, 160] on span "Today" at bounding box center [484, 161] width 35 height 22
type input "[DATE]"
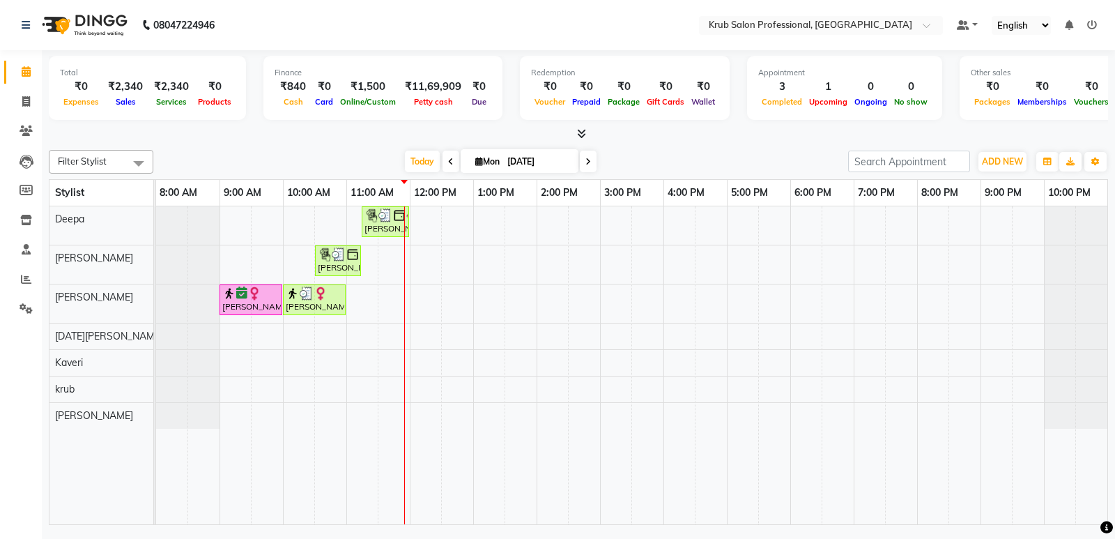
drag, startPoint x: 652, startPoint y: 144, endPoint x: 642, endPoint y: 139, distance: 11.8
click at [642, 139] on div at bounding box center [578, 134] width 1059 height 15
